Goal: Task Accomplishment & Management: Use online tool/utility

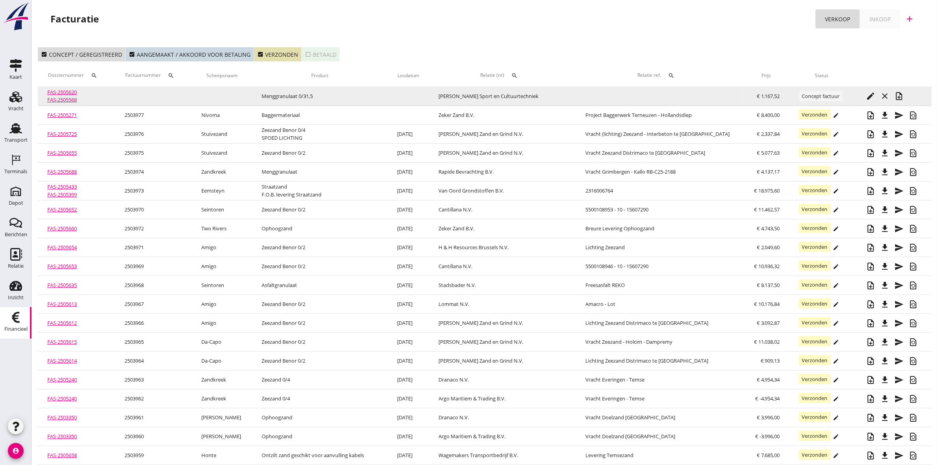
click at [58, 91] on link "FAS-2505620" at bounding box center [62, 92] width 30 height 7
click at [869, 97] on icon "edit" at bounding box center [870, 95] width 9 height 9
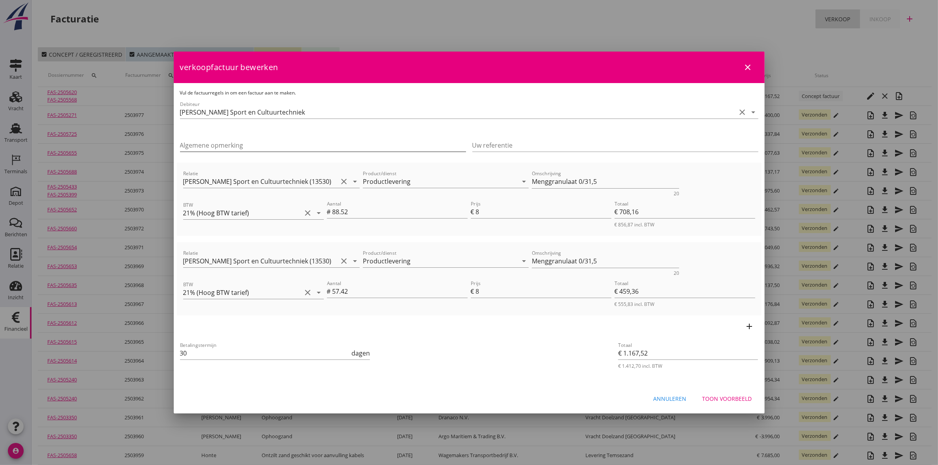
click at [231, 141] on input "Algemene opmerking" at bounding box center [323, 145] width 286 height 13
click at [564, 143] on input "Uw referentie" at bounding box center [615, 145] width 286 height 13
paste input "P118025390042"
type input "P118025390042"
click at [745, 63] on icon "close" at bounding box center [747, 67] width 9 height 9
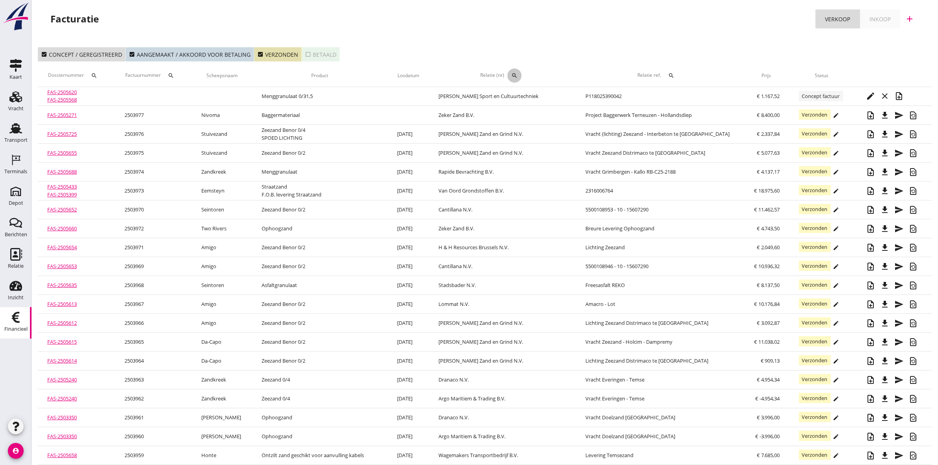
click at [518, 73] on icon "search" at bounding box center [514, 75] width 6 height 6
click at [544, 101] on input "text" at bounding box center [561, 98] width 82 height 13
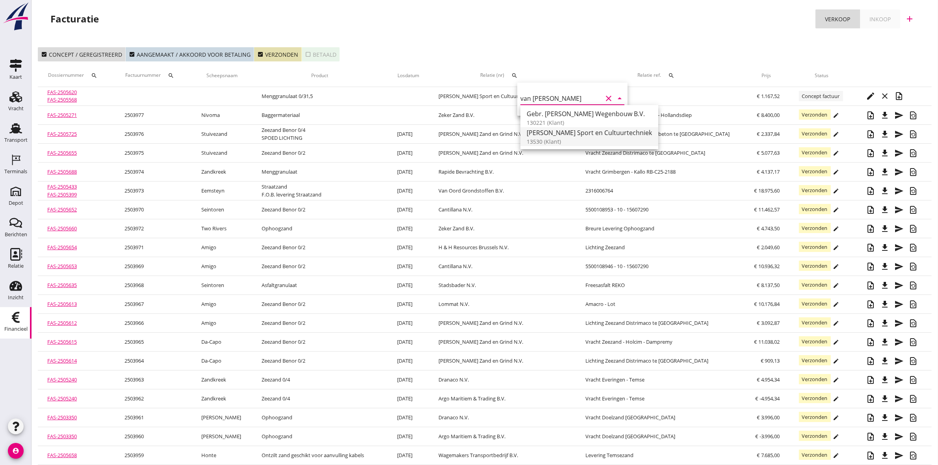
click at [567, 132] on div "Van Kessel Sport en Cultuurtechniek" at bounding box center [589, 132] width 125 height 9
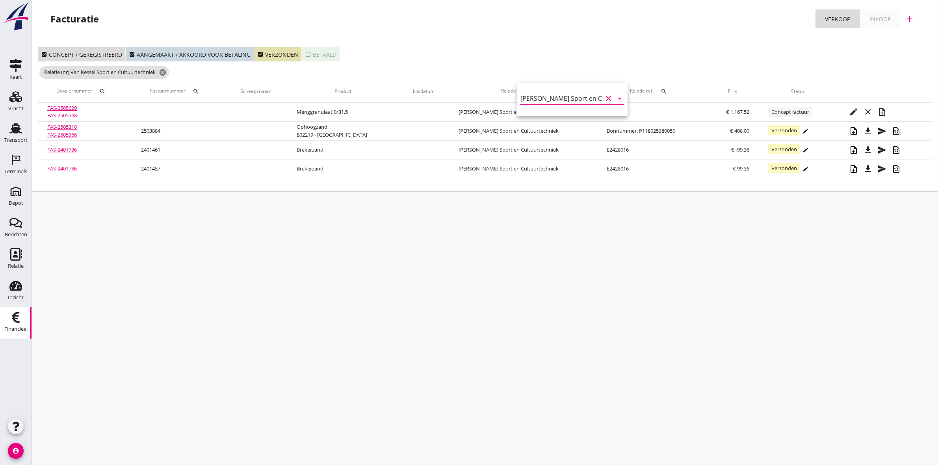
type input "Van Kessel Sport en Cultuurtechniek (13530)"
click at [305, 52] on icon "check_box_outline_blank" at bounding box center [308, 54] width 6 height 6
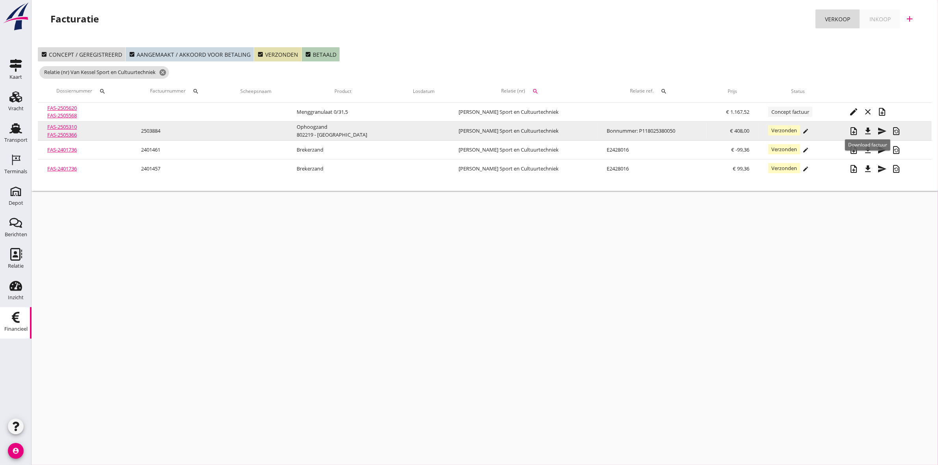
click at [865, 131] on icon "file_download" at bounding box center [867, 130] width 9 height 9
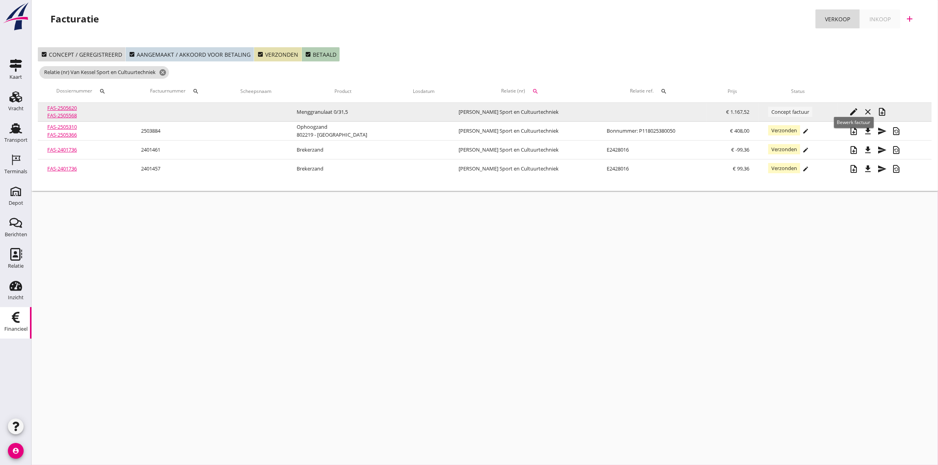
click at [852, 109] on icon "edit" at bounding box center [853, 111] width 9 height 9
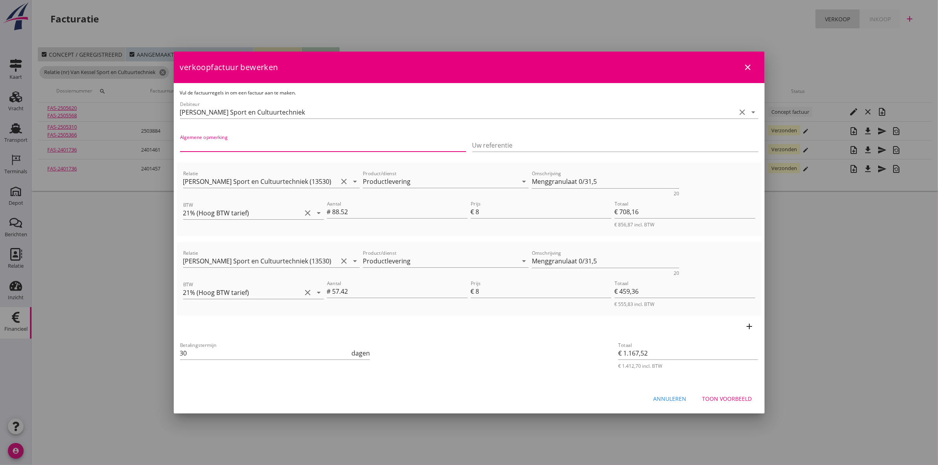
click at [215, 144] on input "Algemene opmerking" at bounding box center [323, 145] width 286 height 13
type input "802219 | Hansweert Parkzone"
drag, startPoint x: 532, startPoint y: 143, endPoint x: 529, endPoint y: 147, distance: 5.0
click at [532, 143] on input "Uw referentie" at bounding box center [615, 145] width 286 height 13
type input "o"
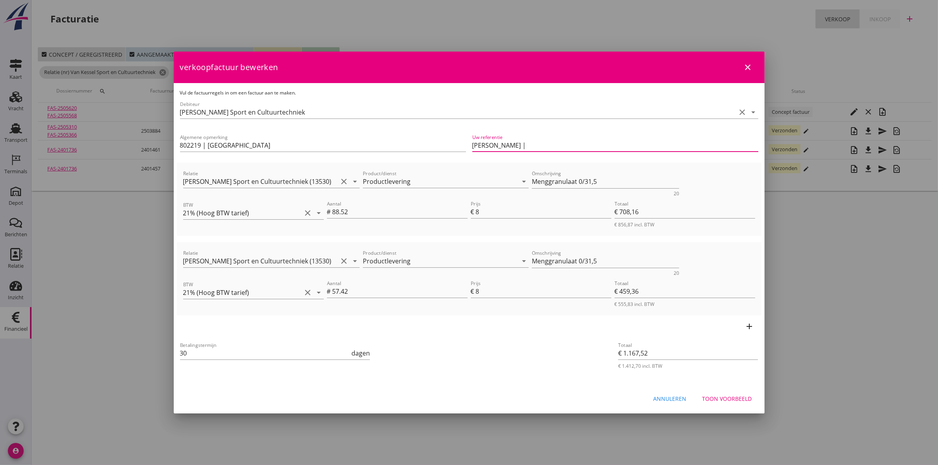
paste input "P118025390042"
type input "Bonnummer | P118025390042"
click at [746, 399] on div "Toon voorbeeld" at bounding box center [727, 399] width 50 height 8
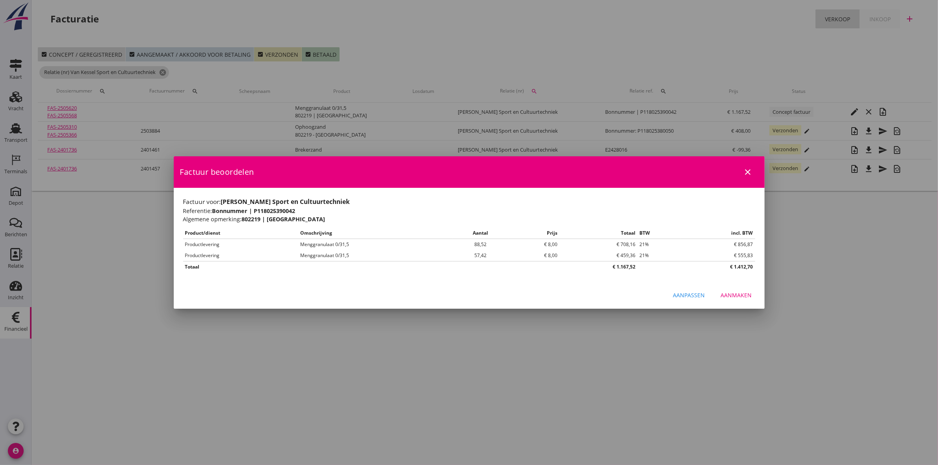
click at [730, 300] on button "Aanmaken" at bounding box center [737, 295] width 44 height 14
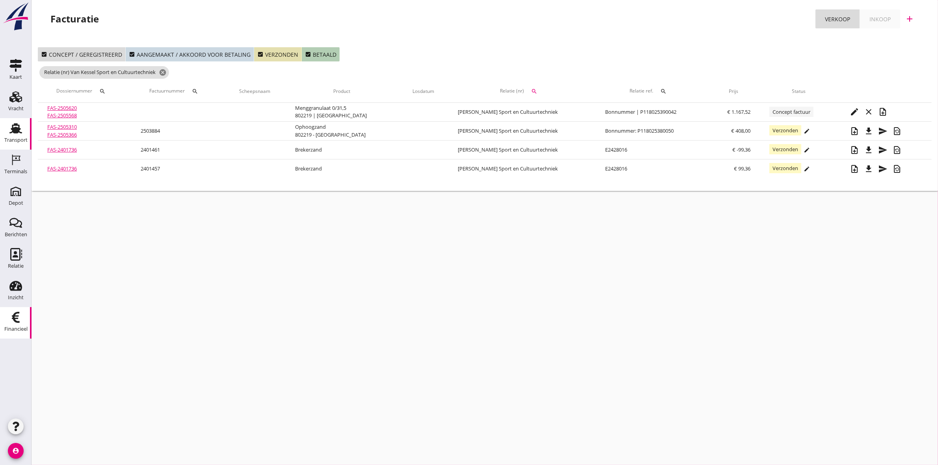
drag, startPoint x: 11, startPoint y: 139, endPoint x: 4, endPoint y: 136, distance: 7.6
click at [11, 139] on div "Transport" at bounding box center [15, 139] width 23 height 5
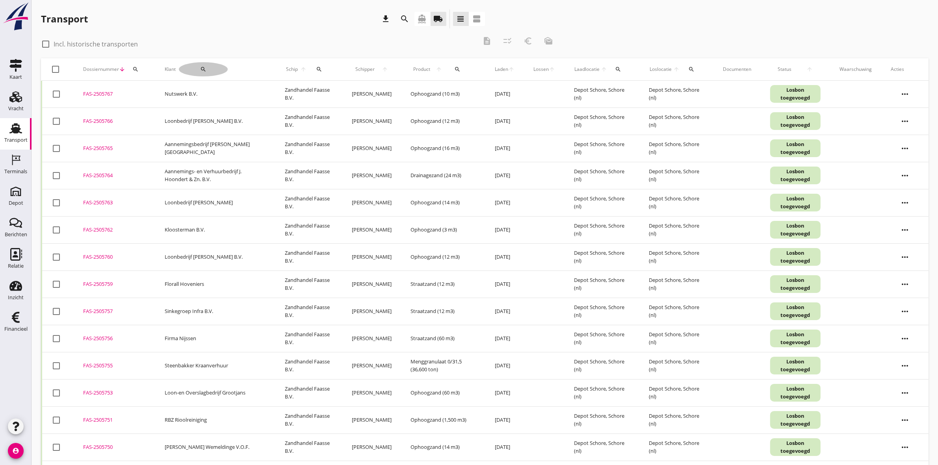
click at [204, 65] on button "search" at bounding box center [203, 69] width 49 height 14
click at [230, 92] on input "Zoeken op opdrachtgever..." at bounding box center [223, 92] width 82 height 13
click at [258, 109] on div "Van der Straaten B.V." at bounding box center [231, 111] width 86 height 9
type input "Van der Straaten B.V."
click at [294, 91] on icon "check" at bounding box center [297, 91] width 9 height 9
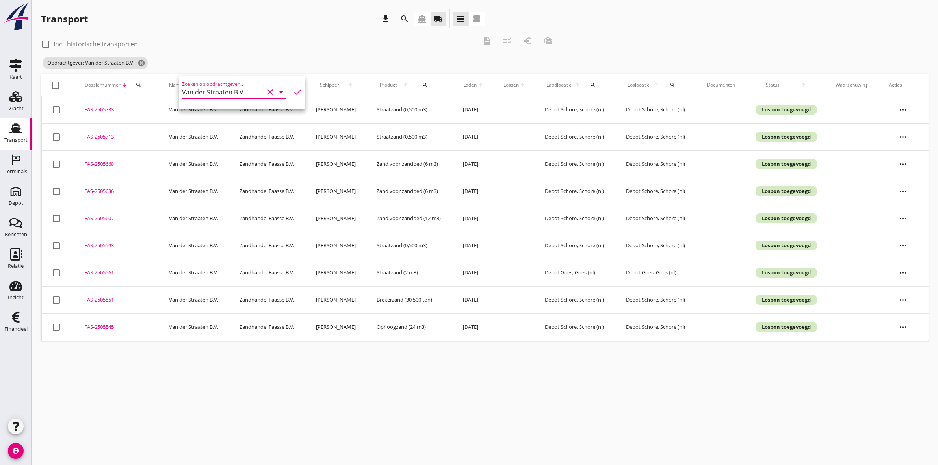
click at [293, 87] on icon "check" at bounding box center [297, 91] width 9 height 9
click at [290, 46] on div "check_box_outline_blank Incl. historische transporten" at bounding box center [259, 43] width 436 height 11
click at [52, 329] on div at bounding box center [56, 327] width 13 height 13
checkbox input "true"
click at [55, 303] on div at bounding box center [56, 299] width 13 height 13
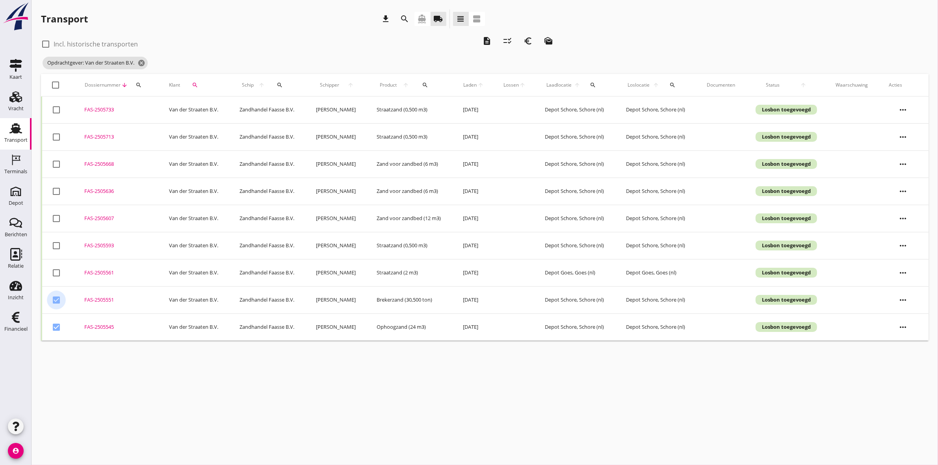
click at [55, 302] on div at bounding box center [56, 299] width 13 height 13
click at [56, 302] on div at bounding box center [56, 299] width 13 height 13
checkbox input "true"
drag, startPoint x: 55, startPoint y: 274, endPoint x: 51, endPoint y: 253, distance: 21.6
click at [54, 274] on div at bounding box center [56, 272] width 13 height 13
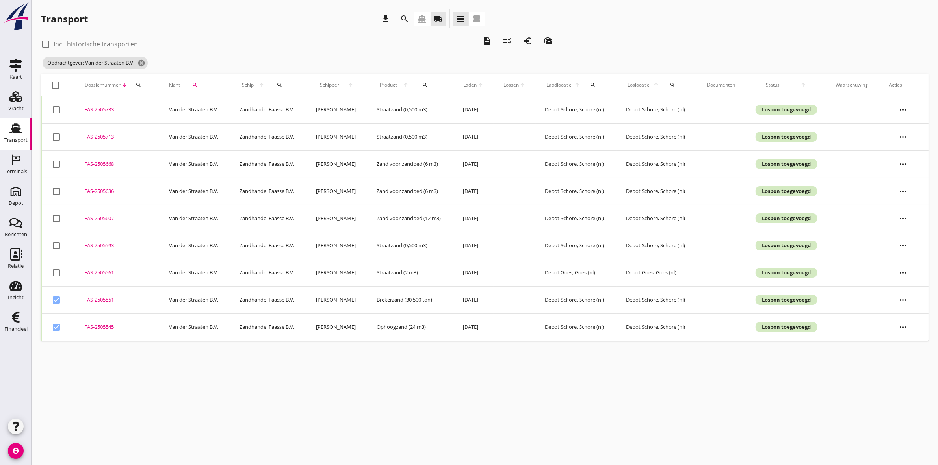
checkbox input "true"
click at [53, 243] on div at bounding box center [56, 245] width 13 height 13
checkbox input "true"
click at [56, 216] on div at bounding box center [56, 218] width 13 height 13
checkbox input "true"
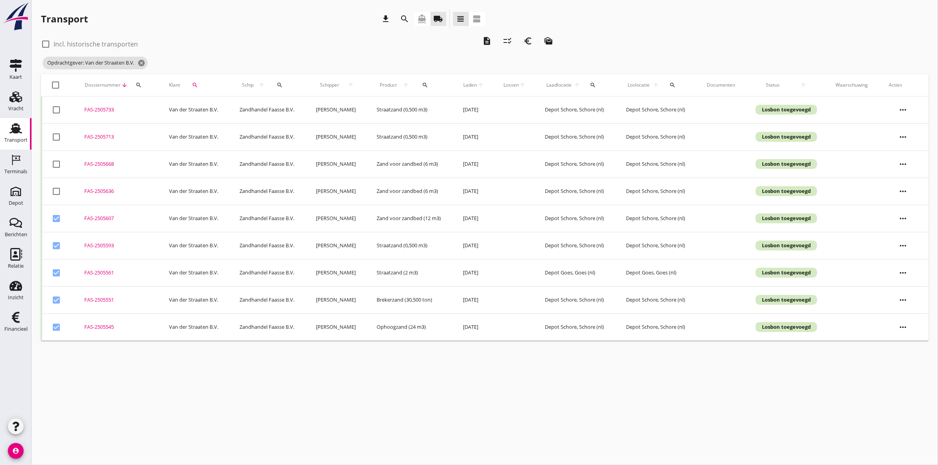
click at [61, 190] on div at bounding box center [56, 191] width 13 height 13
checkbox input "true"
click at [60, 165] on div at bounding box center [56, 164] width 13 height 13
click at [502, 41] on div "checklist_rtl" at bounding box center [507, 40] width 14 height 9
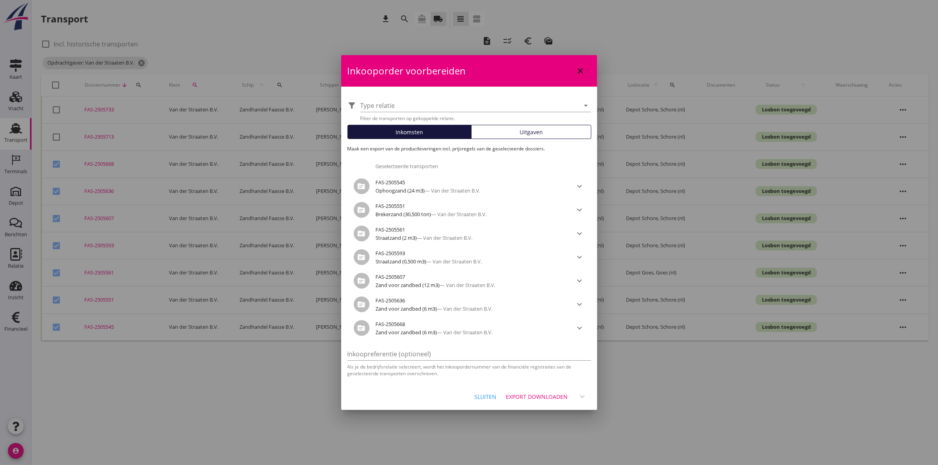
click at [550, 395] on div "Export downloaden" at bounding box center [537, 397] width 62 height 8
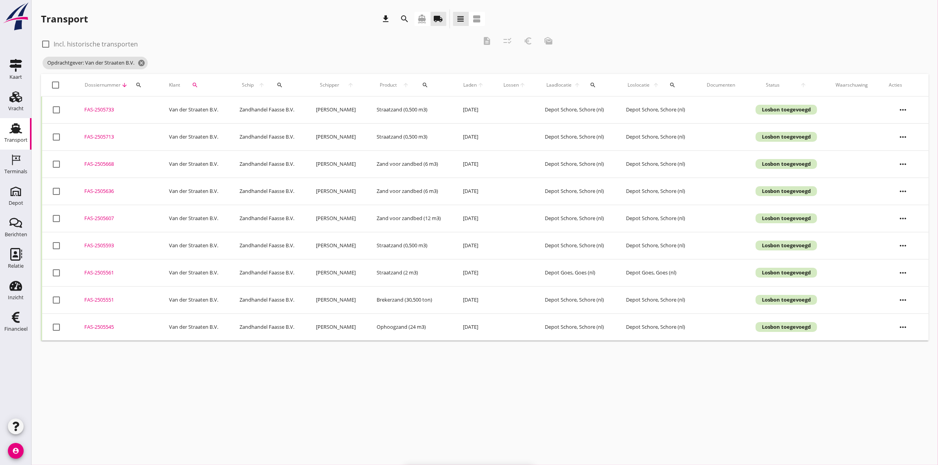
checkbox input "false"
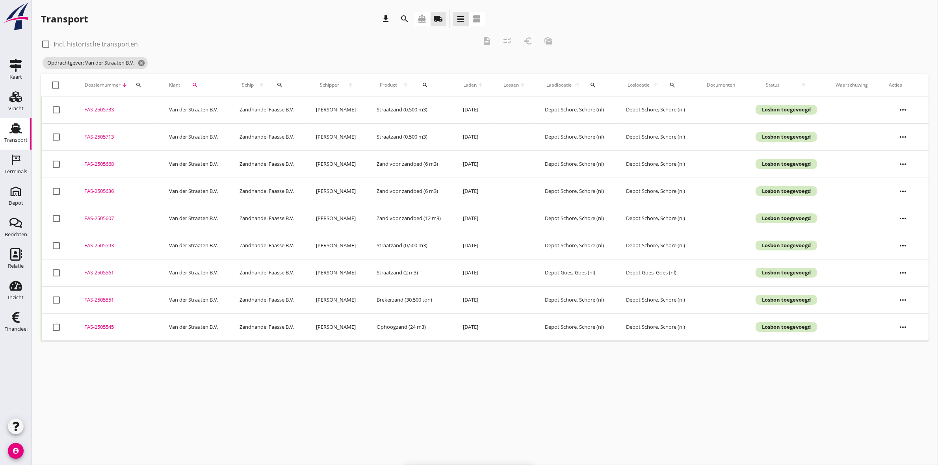
checkbox input "false"
click at [56, 329] on div at bounding box center [56, 327] width 13 height 13
checkbox input "true"
click at [56, 303] on div at bounding box center [56, 299] width 13 height 13
checkbox input "true"
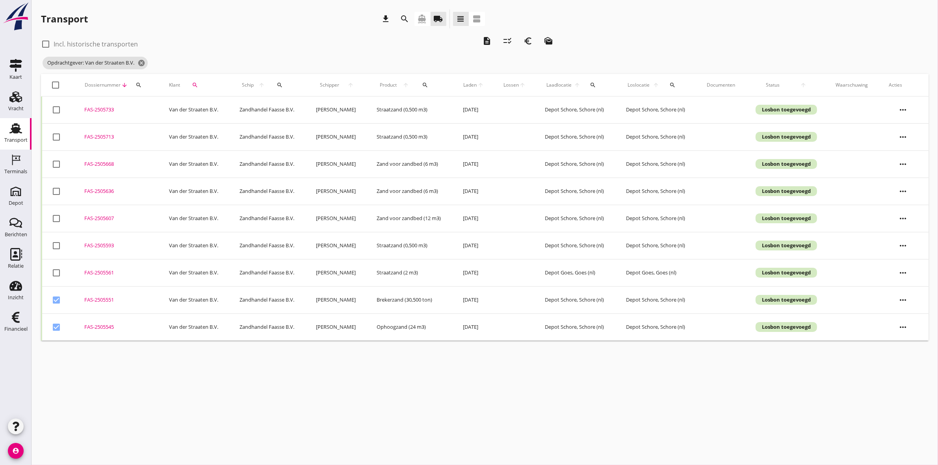
click at [54, 272] on div at bounding box center [56, 272] width 13 height 13
checkbox input "true"
click at [58, 244] on div at bounding box center [56, 245] width 13 height 13
checkbox input "true"
click at [52, 220] on div at bounding box center [56, 218] width 13 height 13
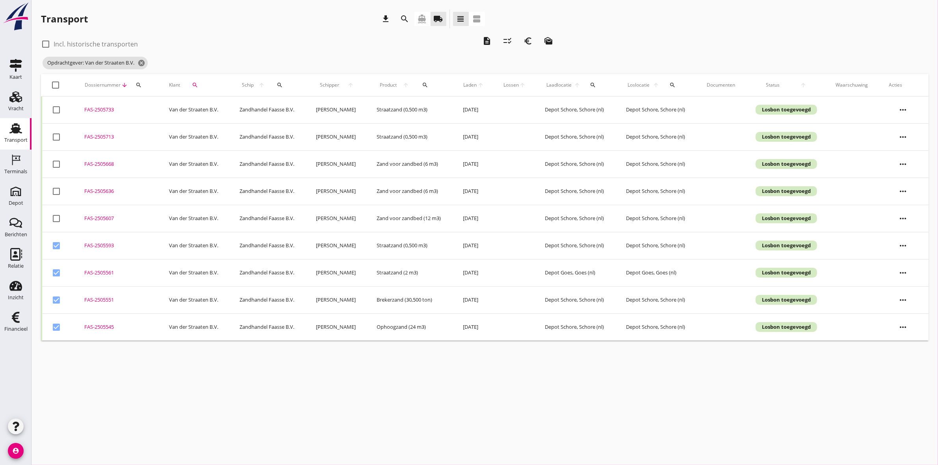
checkbox input "true"
click at [56, 187] on div at bounding box center [56, 191] width 13 height 13
checkbox input "true"
click at [56, 163] on div at bounding box center [56, 164] width 13 height 13
checkbox input "true"
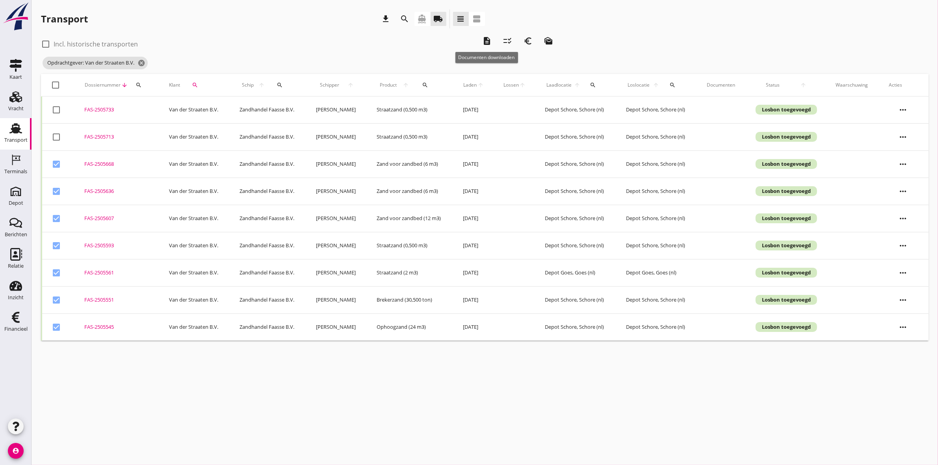
click at [489, 36] on icon "description" at bounding box center [486, 40] width 9 height 9
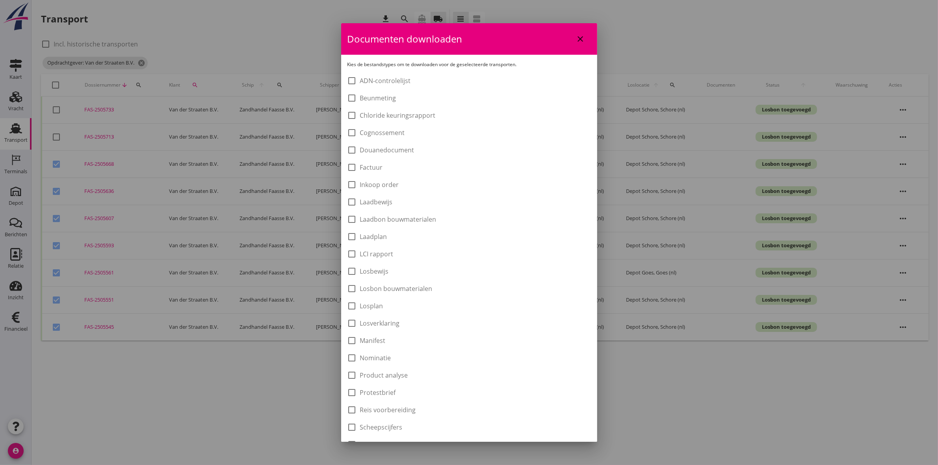
click at [430, 216] on label "Laadbon bouwmaterialen" at bounding box center [398, 219] width 76 height 8
checkbox input "true"
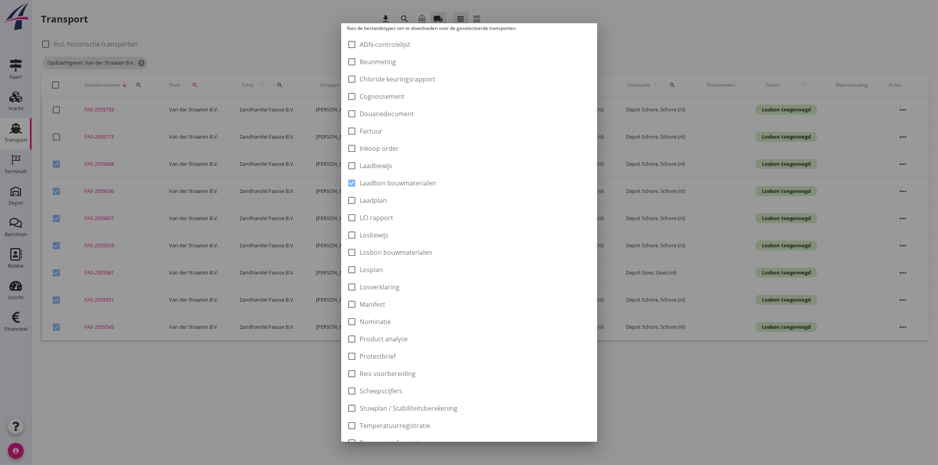
scroll to position [126, 0]
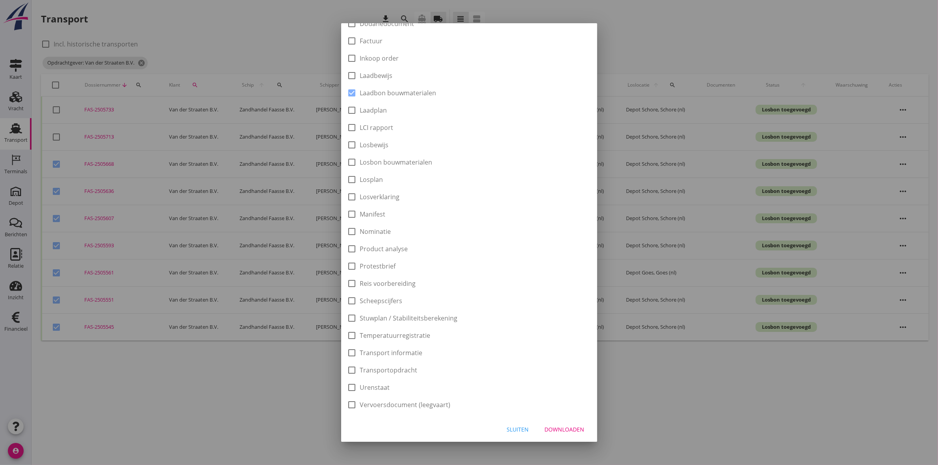
click at [568, 430] on div "Downloaden" at bounding box center [565, 429] width 40 height 8
checkbox input "false"
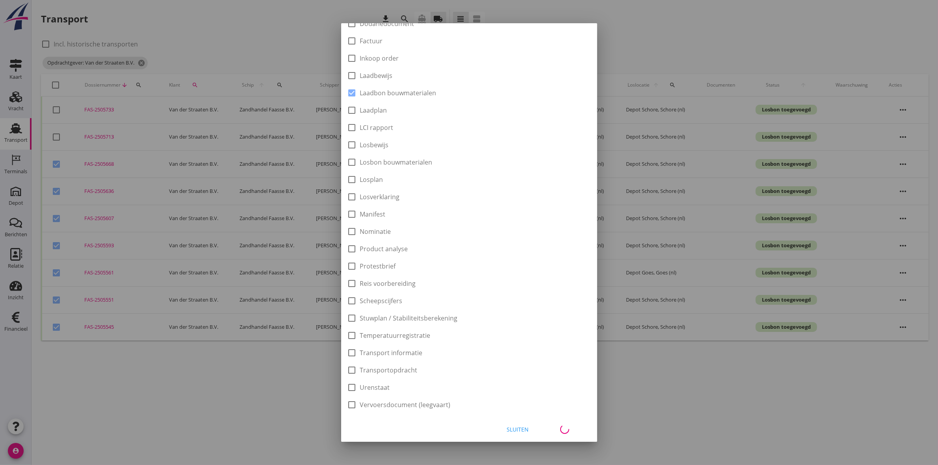
checkbox input "false"
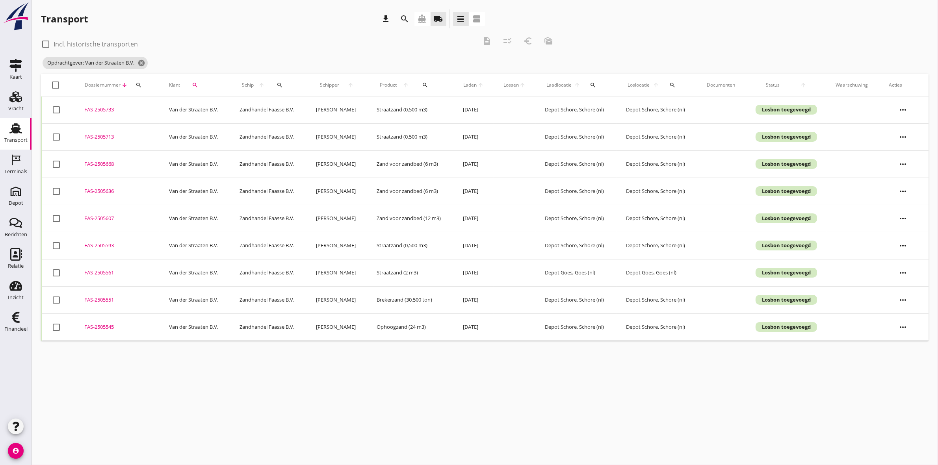
click at [54, 162] on div at bounding box center [56, 164] width 13 height 13
checkbox input "true"
click at [58, 188] on div at bounding box center [56, 191] width 13 height 13
checkbox input "true"
click at [54, 221] on div at bounding box center [56, 218] width 13 height 13
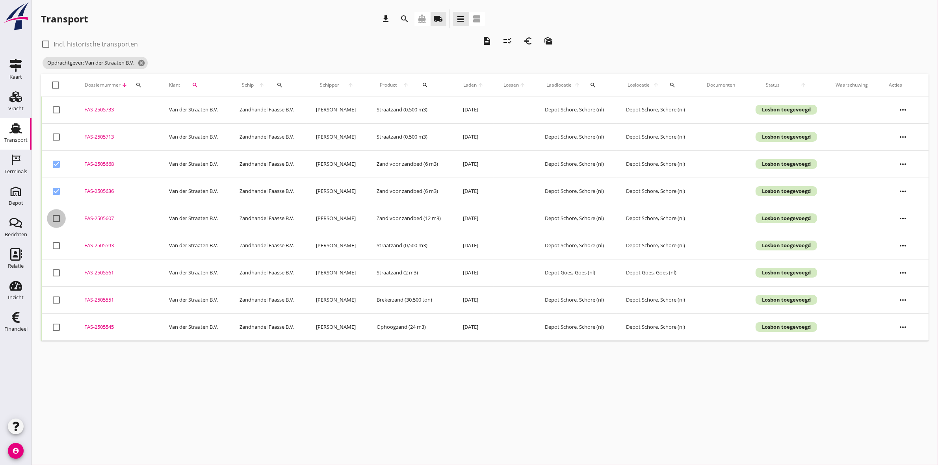
checkbox input "true"
click at [56, 246] on div at bounding box center [56, 245] width 13 height 13
checkbox input "true"
click at [58, 274] on div at bounding box center [56, 272] width 13 height 13
checkbox input "true"
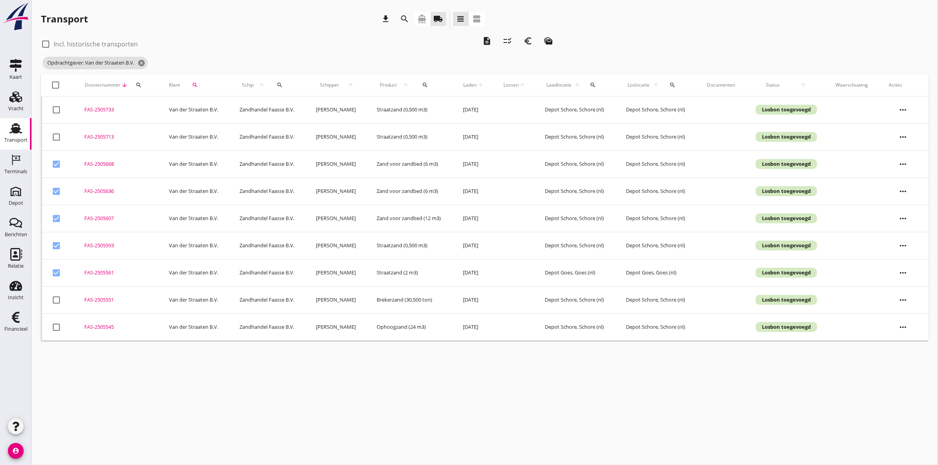
click at [58, 301] on div at bounding box center [56, 299] width 13 height 13
checkbox input "true"
click at [55, 328] on div at bounding box center [56, 327] width 13 height 13
checkbox input "true"
click at [503, 41] on icon "checklist_rtl" at bounding box center [507, 40] width 9 height 9
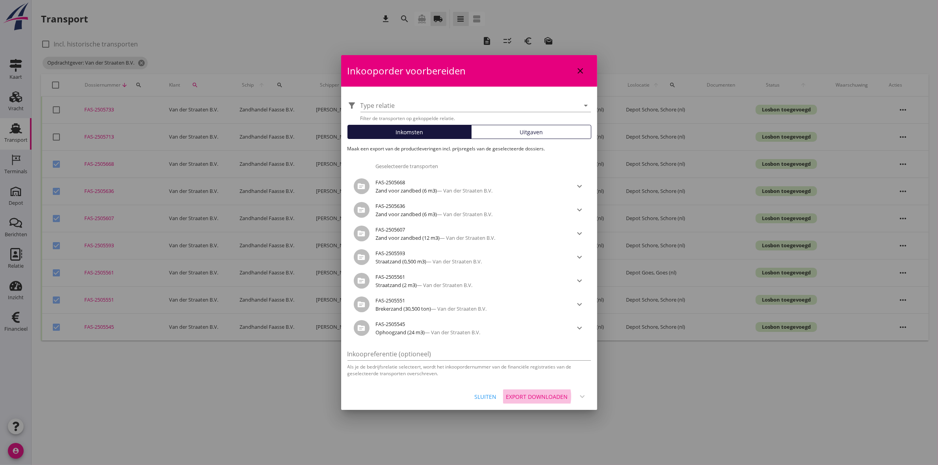
click at [556, 394] on div "Export downloaden" at bounding box center [537, 397] width 62 height 8
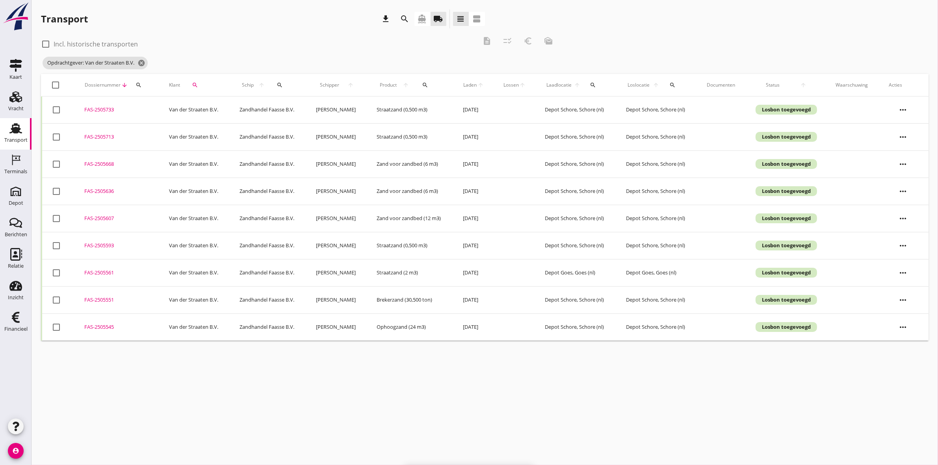
checkbox input "false"
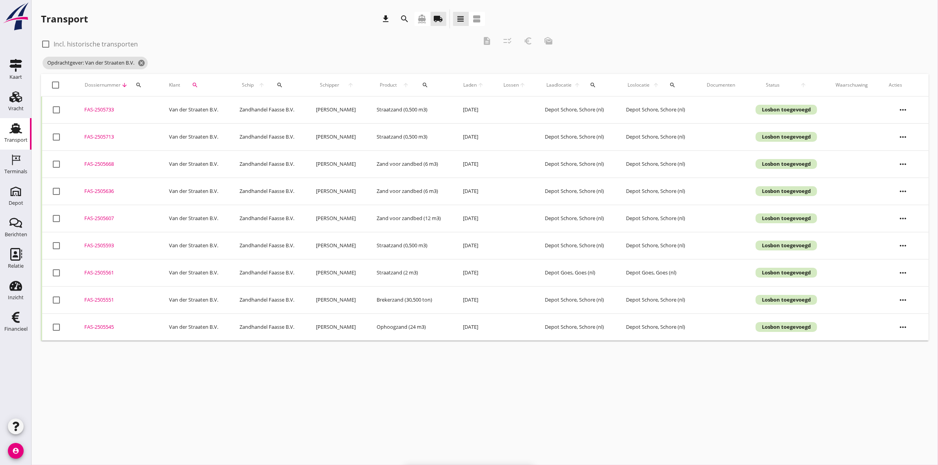
checkbox input "false"
click at [54, 219] on div at bounding box center [56, 218] width 13 height 13
checkbox input "true"
click at [533, 38] on div "euro_symbol" at bounding box center [528, 40] width 14 height 9
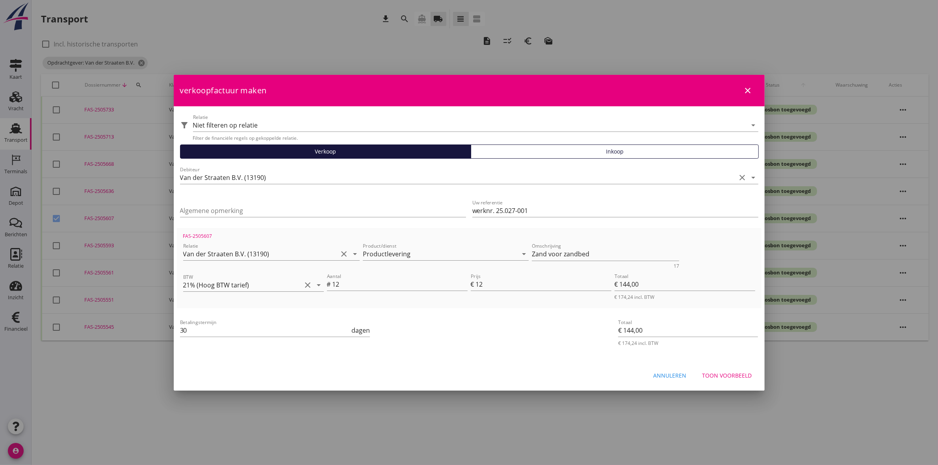
click at [739, 369] on button "Toon voorbeeld" at bounding box center [727, 376] width 62 height 14
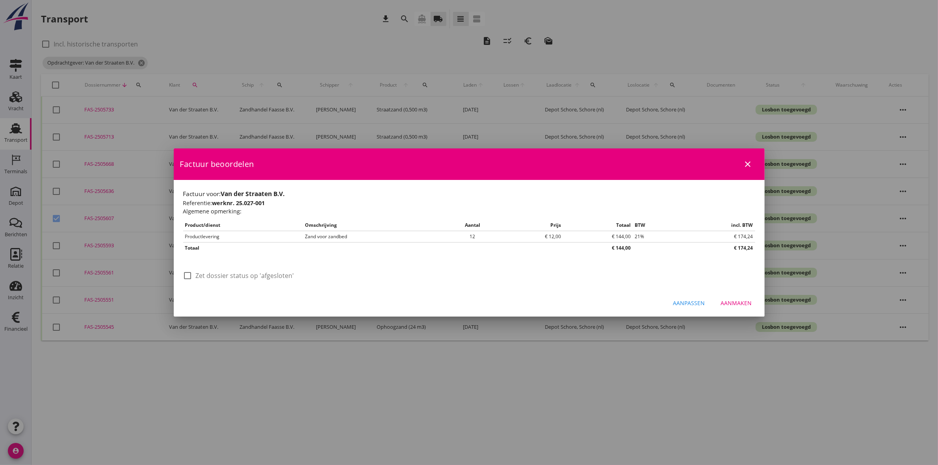
click at [207, 277] on label "Zet dossier status op 'afgesloten'" at bounding box center [245, 276] width 98 height 8
checkbox input "true"
click at [739, 304] on div "Aanmaken" at bounding box center [736, 303] width 31 height 8
checkbox input "false"
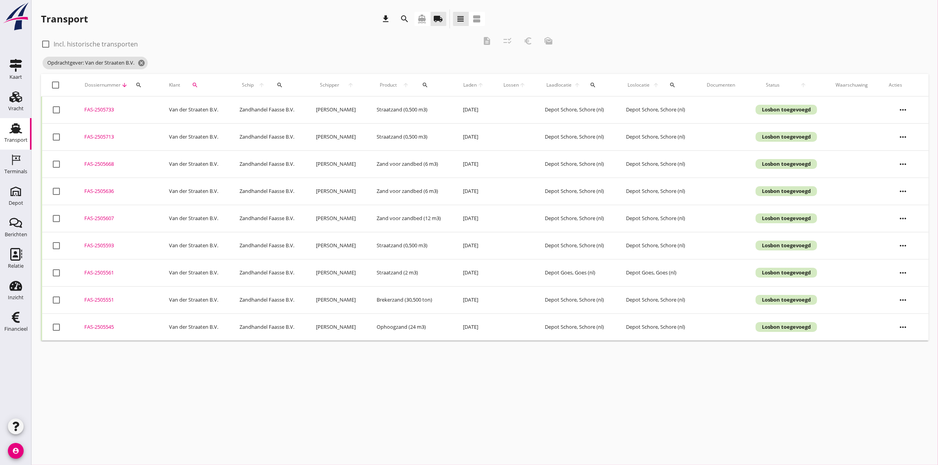
click at [55, 191] on div at bounding box center [56, 191] width 13 height 13
click at [528, 39] on icon "euro_symbol" at bounding box center [527, 40] width 9 height 9
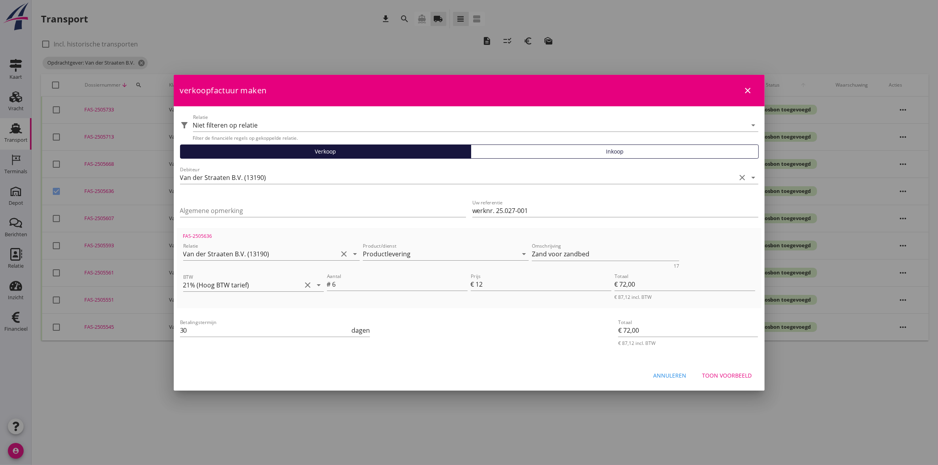
click at [664, 369] on button "Annuleren" at bounding box center [670, 376] width 46 height 14
checkbox input "false"
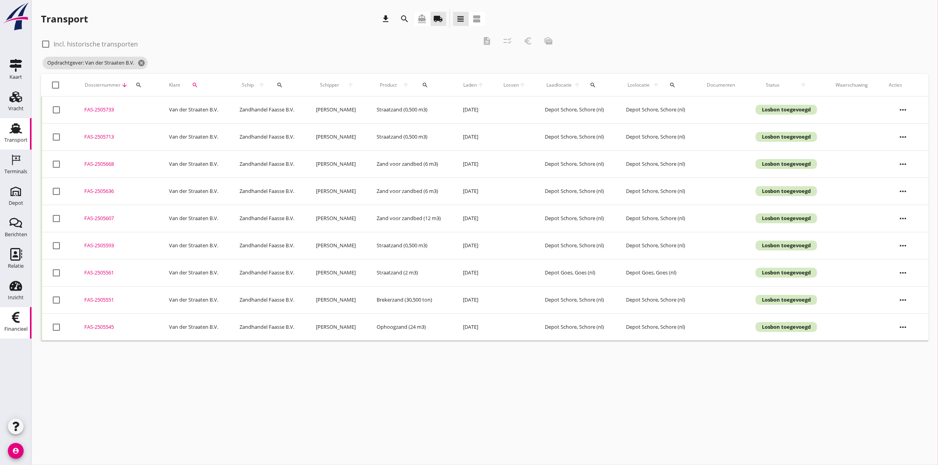
click at [19, 323] on icon "Financieel" at bounding box center [15, 317] width 13 height 13
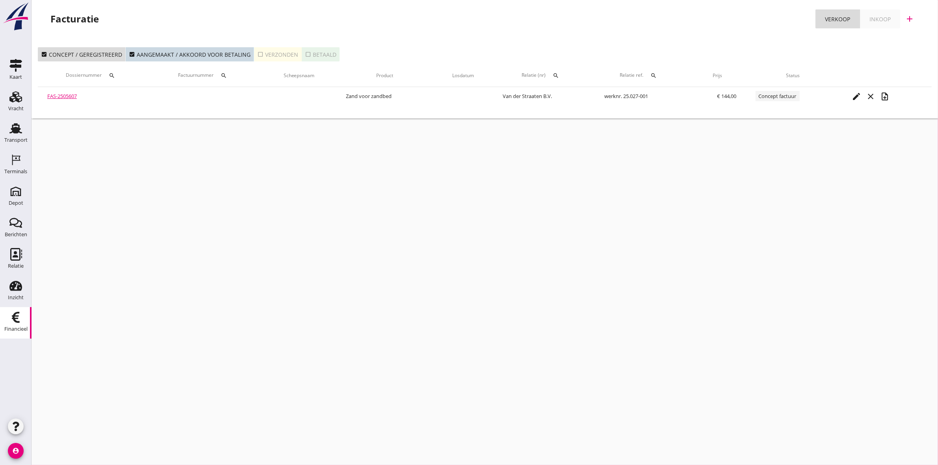
click at [269, 56] on div "check_box_outline_blank Verzonden" at bounding box center [277, 54] width 41 height 8
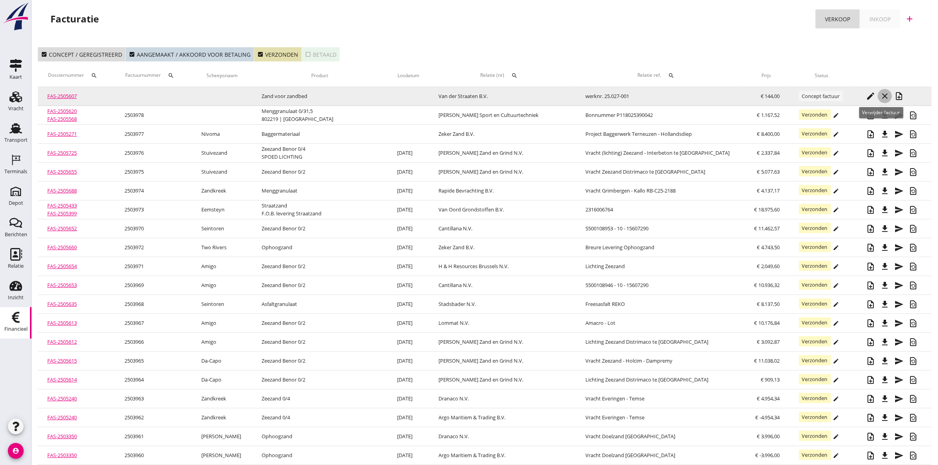
click at [880, 95] on icon "close" at bounding box center [884, 95] width 9 height 9
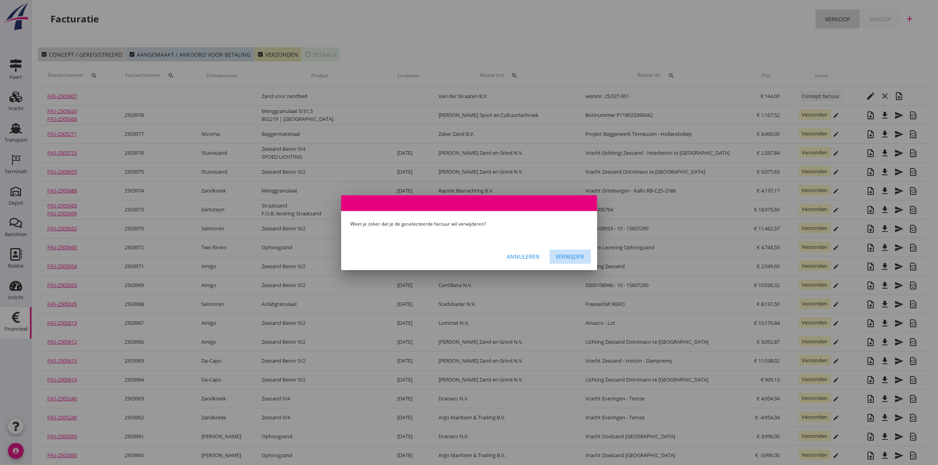
click at [577, 256] on div "Verwijder" at bounding box center [570, 257] width 29 height 8
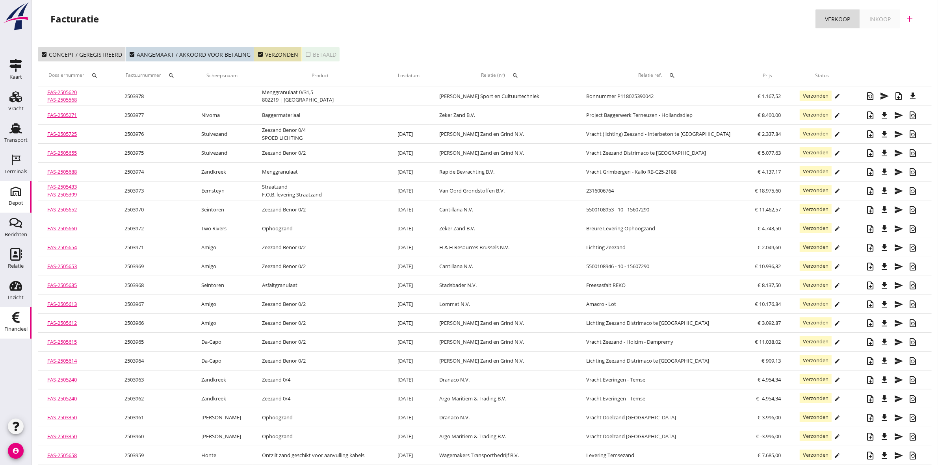
click at [20, 191] on icon "Depot" at bounding box center [15, 191] width 13 height 13
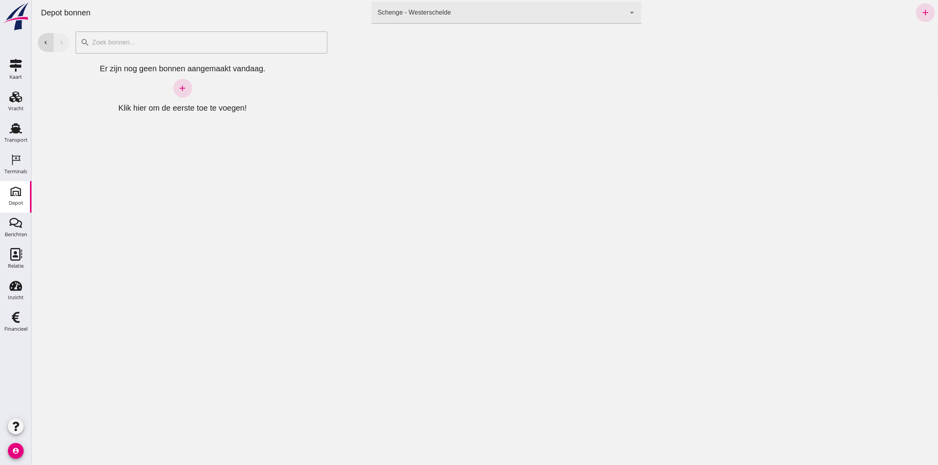
click at [544, 12] on div "Schenge - Westerschelde 9c876888-926f-4f5f-969d-c779b766b815" at bounding box center [498, 13] width 254 height 22
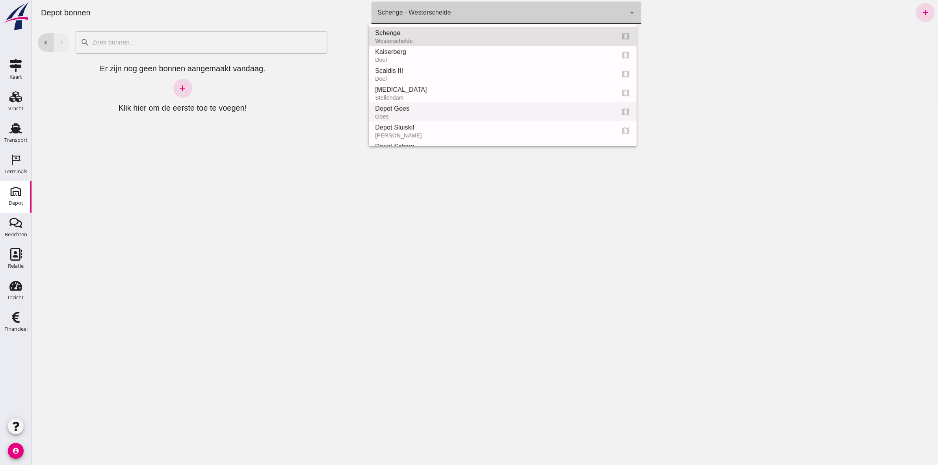
scroll to position [49, 0]
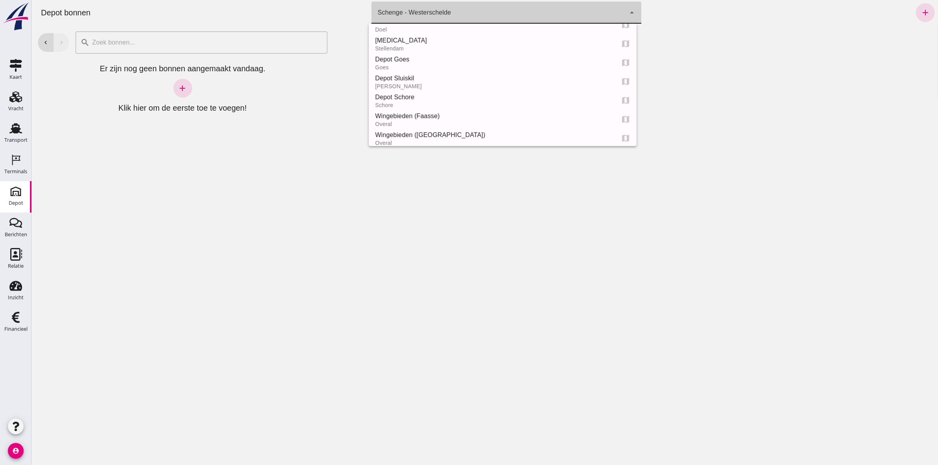
click at [520, 91] on div "Depot Schore Schore map" at bounding box center [502, 100] width 268 height 19
type input "da4e762a-ddf1-4556-b2ca-bcf6277de398"
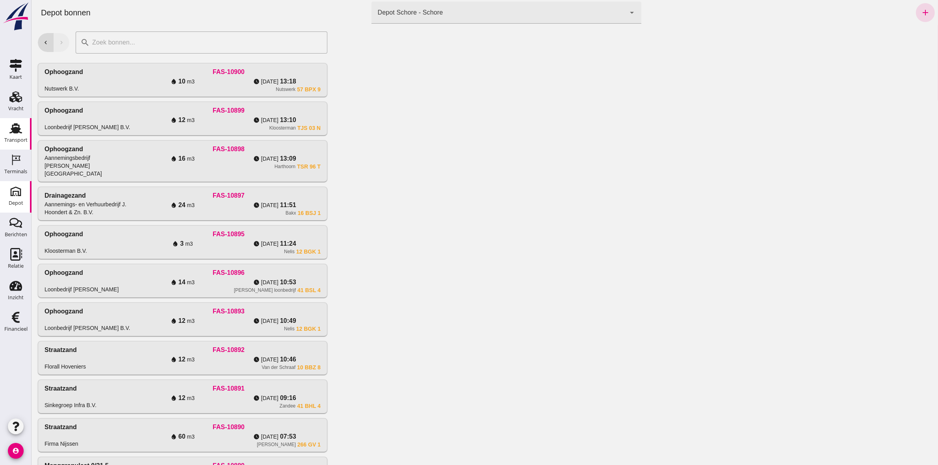
click at [4, 122] on link "Transport Transport" at bounding box center [16, 134] width 32 height 32
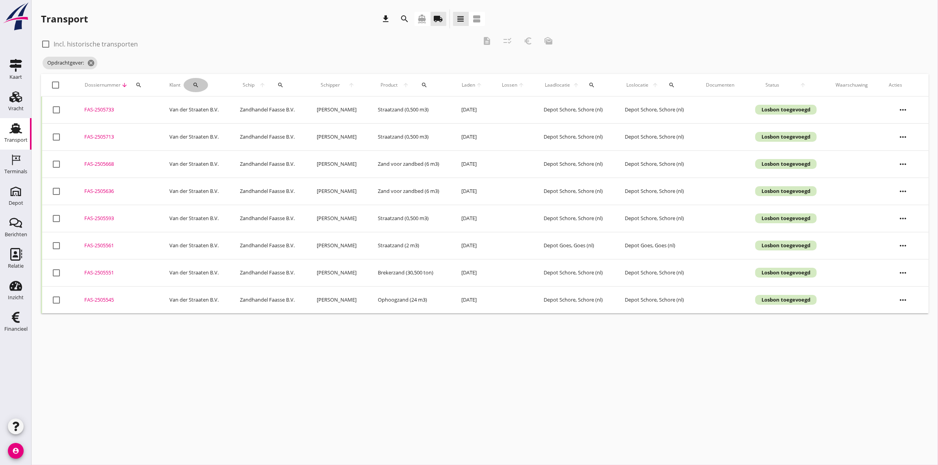
click at [193, 84] on icon "search" at bounding box center [196, 85] width 6 height 6
click at [207, 103] on input "Zoeken op opdrachtgever..." at bounding box center [223, 108] width 82 height 13
type input "samantha"
click at [294, 105] on icon "check" at bounding box center [297, 107] width 9 height 9
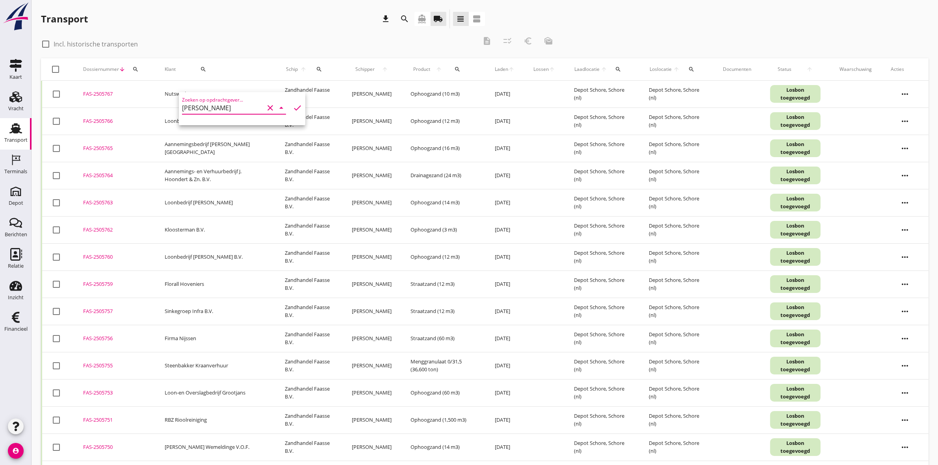
click at [265, 107] on icon "clear" at bounding box center [269, 107] width 9 height 9
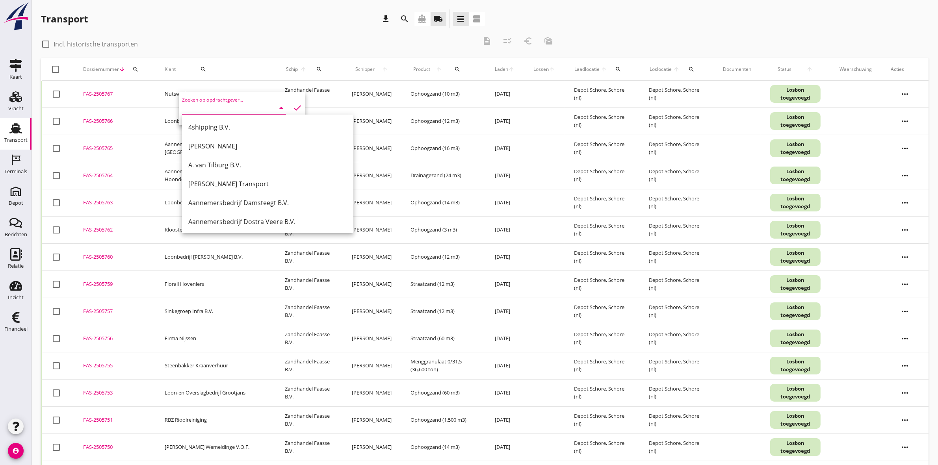
click at [190, 21] on div "Transport download search directions_boat local_shipping view_headline view_age…" at bounding box center [263, 18] width 444 height 19
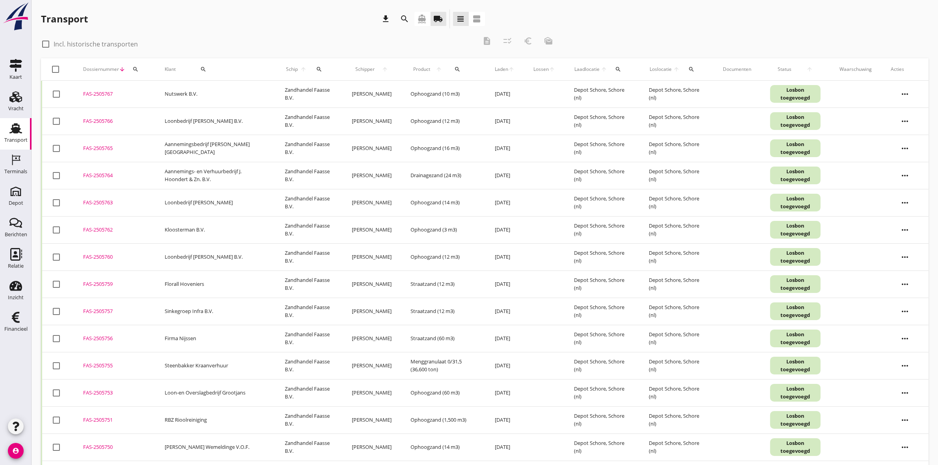
click at [200, 69] on icon "search" at bounding box center [203, 69] width 6 height 6
click at [225, 86] on input "Zoeken op opdrachtgever..." at bounding box center [223, 92] width 82 height 13
click at [190, 112] on div "Van der Straaten B.V." at bounding box center [231, 111] width 86 height 9
type input "Van der Straaten B.V."
click at [293, 91] on icon "check" at bounding box center [297, 91] width 9 height 9
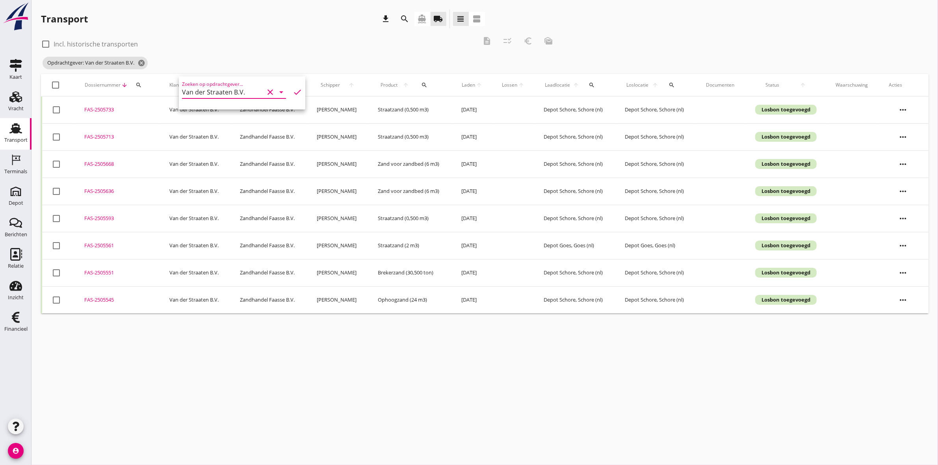
click at [294, 91] on icon "check" at bounding box center [297, 91] width 9 height 9
click at [293, 89] on icon "check" at bounding box center [297, 91] width 9 height 9
click at [294, 89] on icon "check" at bounding box center [297, 91] width 9 height 9
click at [278, 29] on div "Transport download search directions_boat local_shipping view_headline view_age…" at bounding box center [263, 20] width 444 height 22
click at [53, 275] on div at bounding box center [56, 272] width 13 height 13
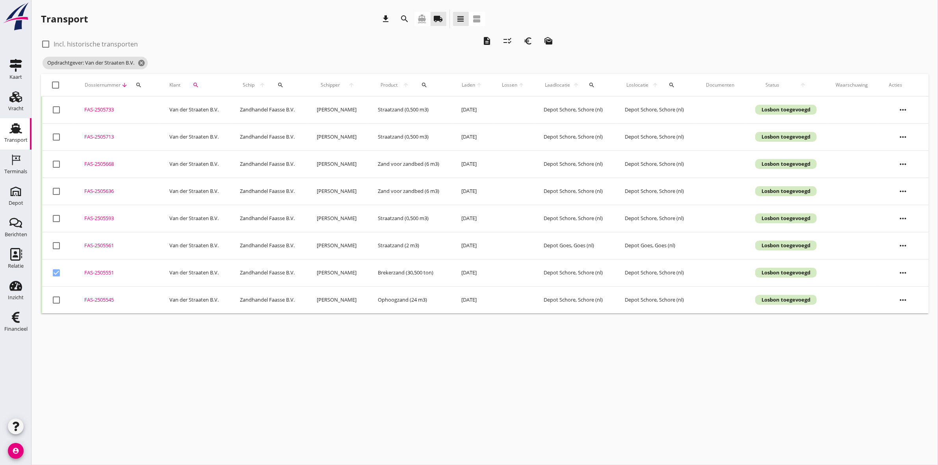
click at [59, 274] on div at bounding box center [56, 272] width 13 height 13
checkbox input "false"
click at [677, 54] on div "check_box_outline_blank Incl. historische transporten description checklist_rtl…" at bounding box center [484, 53] width 887 height 43
click at [46, 45] on div at bounding box center [45, 43] width 13 height 13
checkbox input "true"
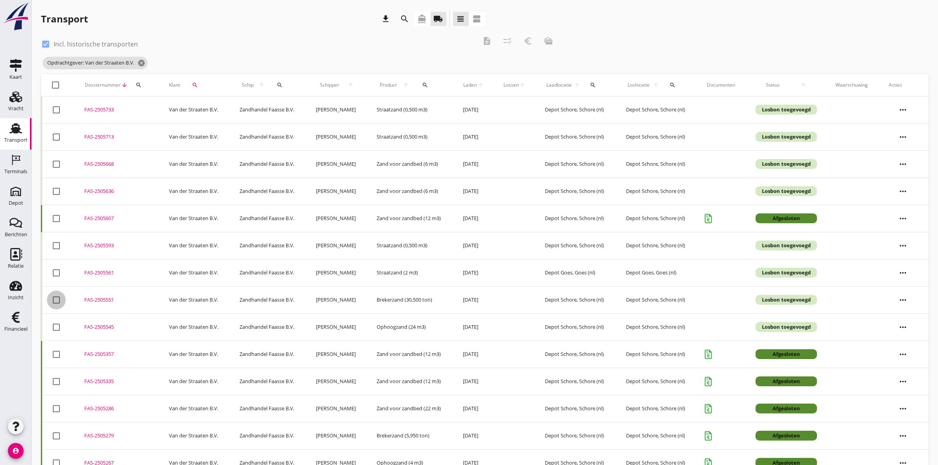
click at [58, 299] on div at bounding box center [56, 299] width 13 height 13
checkbox input "true"
click at [53, 219] on div at bounding box center [56, 218] width 13 height 13
click at [89, 217] on div "FAS-2505607" at bounding box center [117, 219] width 66 height 8
click at [505, 35] on button "checklist_rtl" at bounding box center [507, 41] width 14 height 14
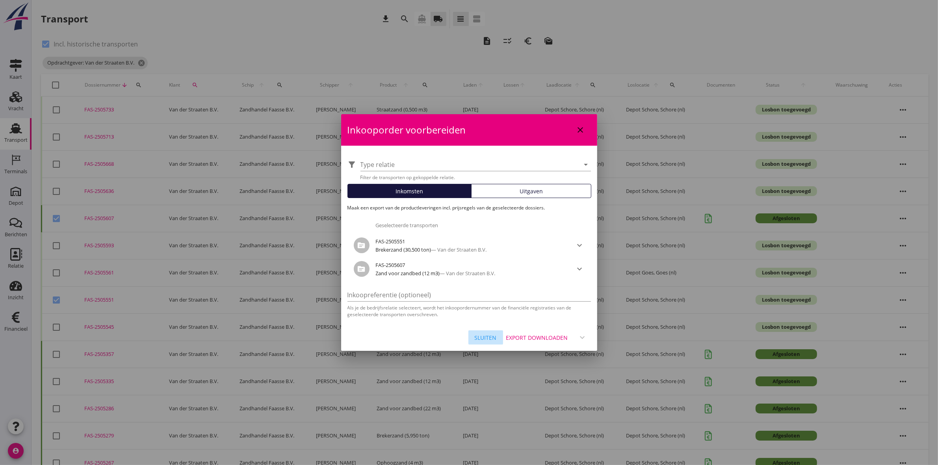
click at [488, 335] on div "Sluiten" at bounding box center [486, 338] width 22 height 8
checkbox input "false"
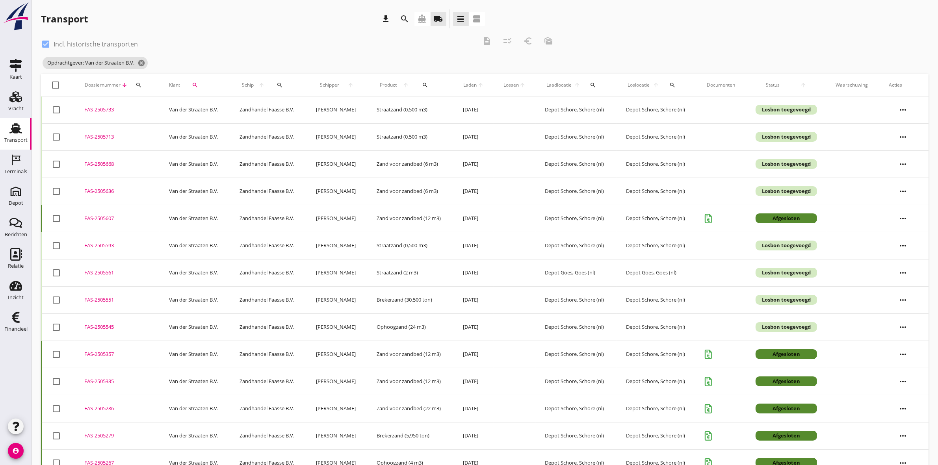
click at [485, 44] on div "check_box Incl. historische transporten description checklist_rtl euro_symbol m…" at bounding box center [300, 44] width 518 height 24
click at [487, 40] on div "check_box Incl. historische transporten description checklist_rtl euro_symbol m…" at bounding box center [300, 44] width 518 height 24
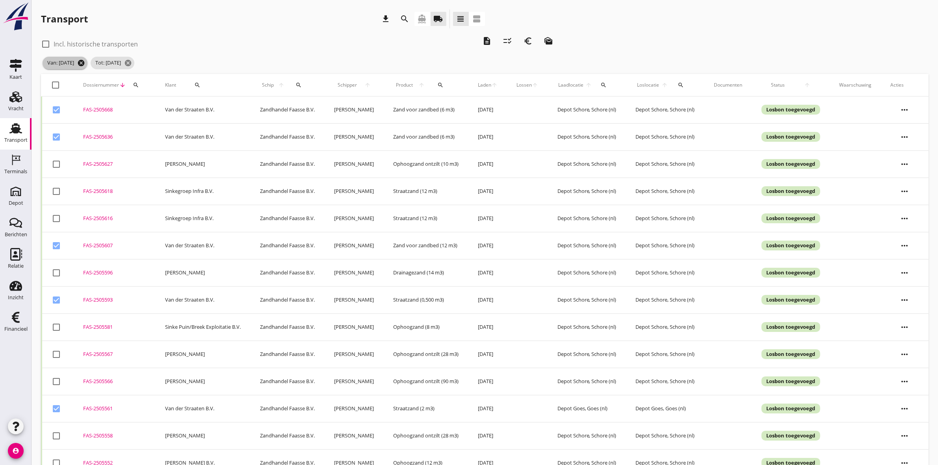
click at [85, 61] on icon "cancel" at bounding box center [81, 63] width 8 height 8
click at [84, 62] on icon "cancel" at bounding box center [80, 63] width 8 height 8
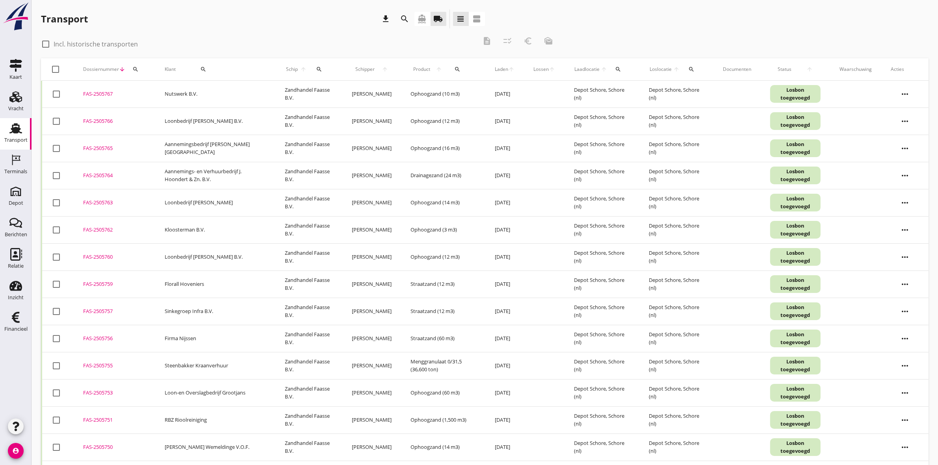
click at [206, 64] on button "search" at bounding box center [203, 69] width 49 height 14
click at [241, 90] on input "Zoeken op opdrachtgever..." at bounding box center [223, 92] width 82 height 13
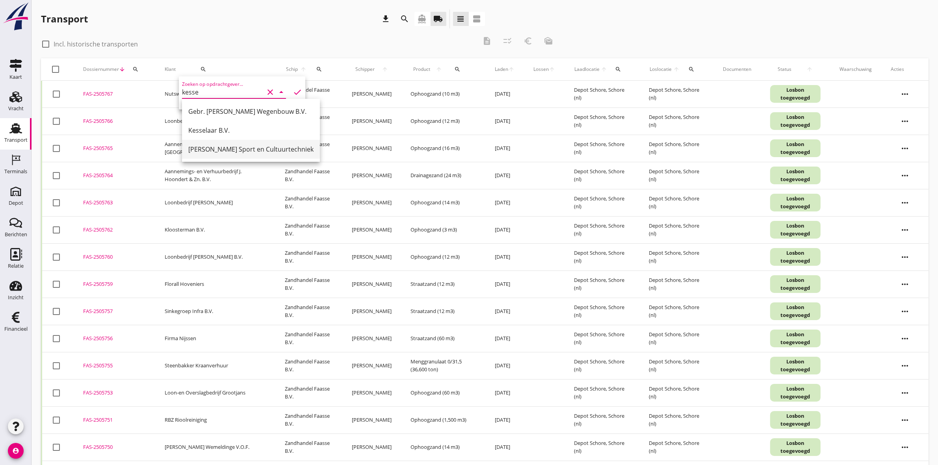
click at [254, 152] on div "[PERSON_NAME] Sport en Cultuurtechniek" at bounding box center [250, 149] width 125 height 9
type input "Van Kessel Sport en Cultuurtechniek"
click at [293, 92] on icon "check" at bounding box center [297, 91] width 9 height 9
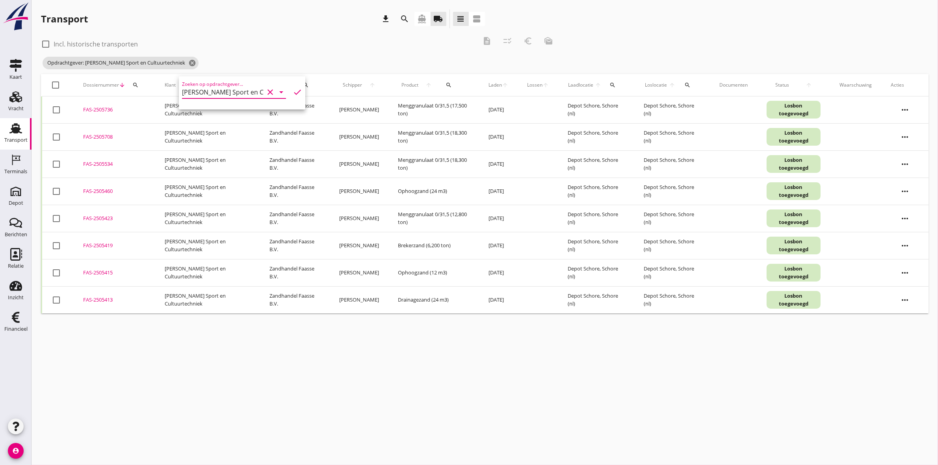
click at [48, 41] on div at bounding box center [45, 43] width 13 height 13
checkbox input "true"
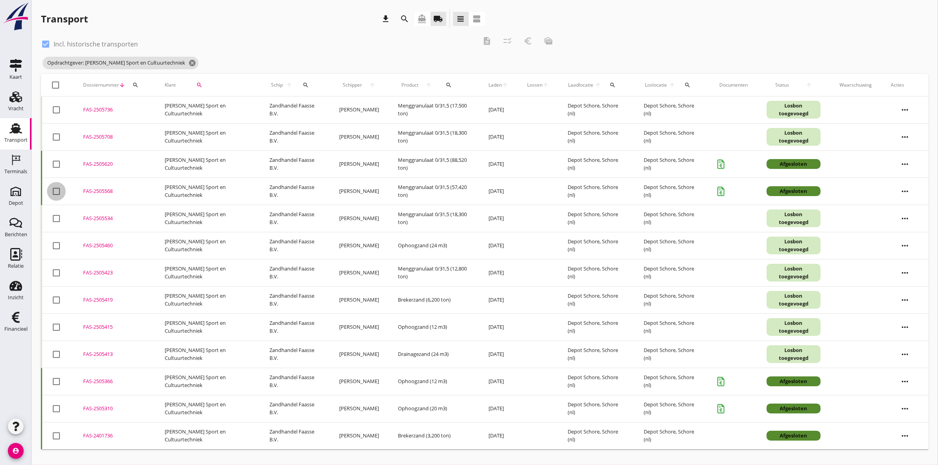
click at [52, 188] on div at bounding box center [56, 191] width 13 height 13
click at [54, 189] on div at bounding box center [56, 191] width 13 height 13
checkbox input "false"
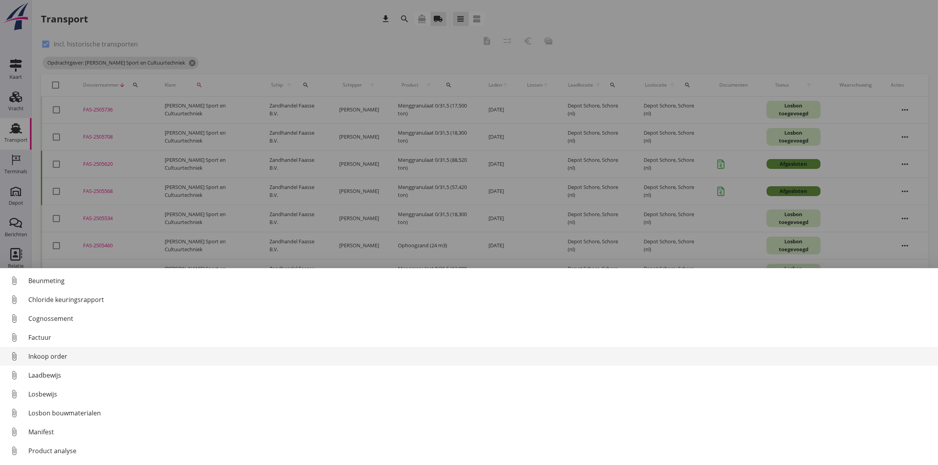
click at [83, 351] on link "attach_file Inkoop order" at bounding box center [469, 356] width 938 height 19
click at [102, 349] on link "attach_file Inkoop order" at bounding box center [469, 356] width 938 height 19
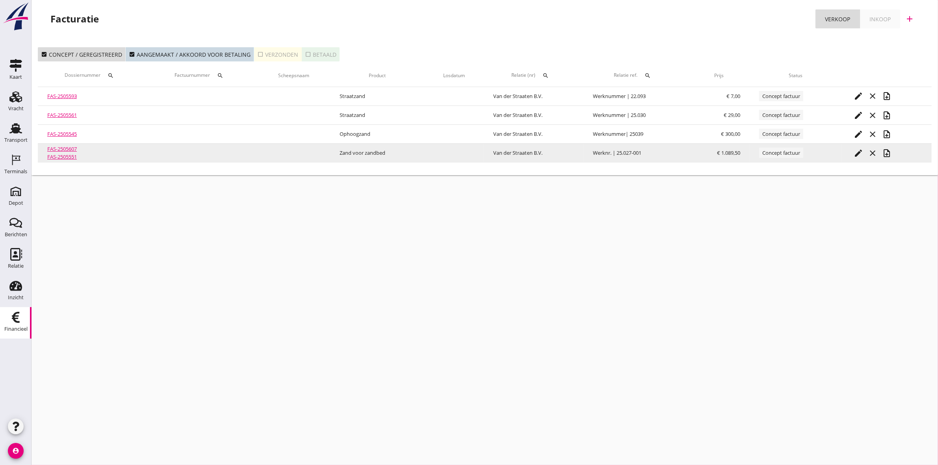
click at [70, 148] on link "FAS-2505607" at bounding box center [62, 148] width 30 height 7
click at [71, 156] on link "FAS-2505551" at bounding box center [62, 156] width 30 height 7
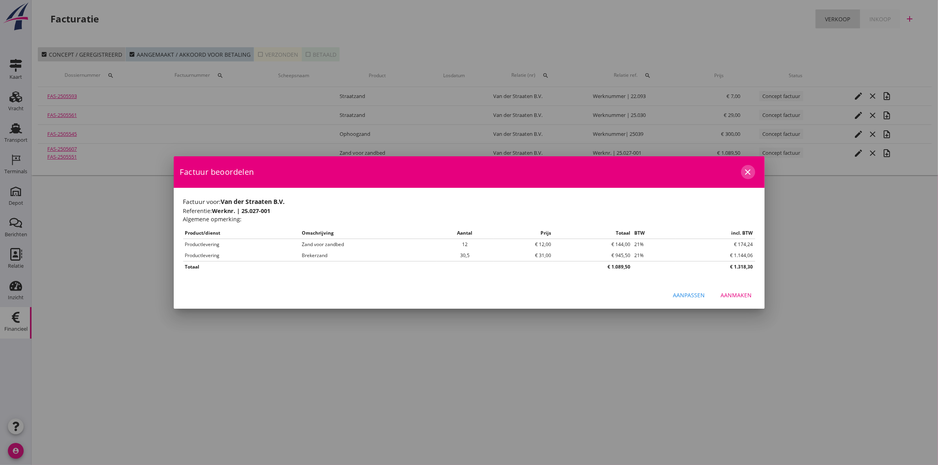
click at [747, 168] on icon "close" at bounding box center [747, 171] width 9 height 9
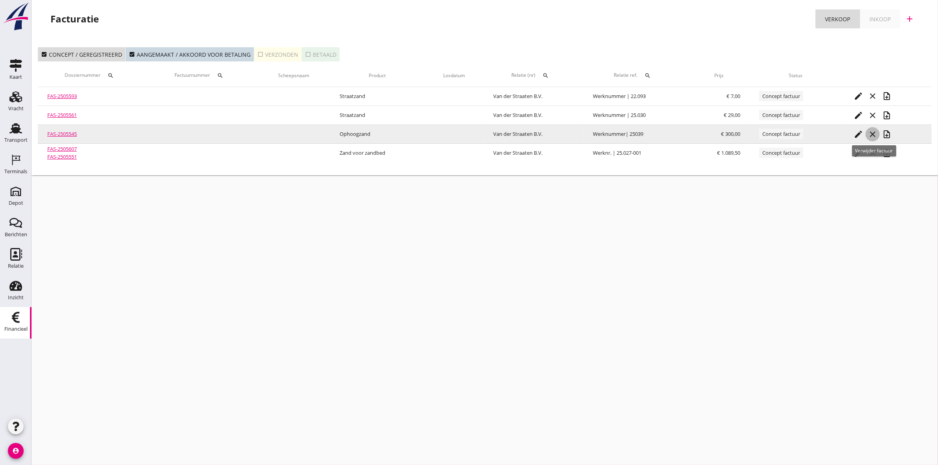
click at [873, 137] on icon "close" at bounding box center [872, 134] width 9 height 9
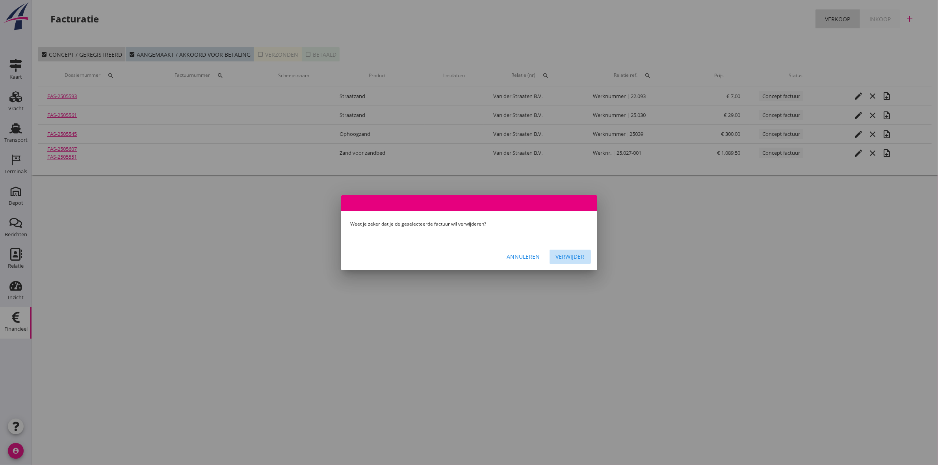
click at [570, 258] on div "Verwijder" at bounding box center [570, 257] width 29 height 8
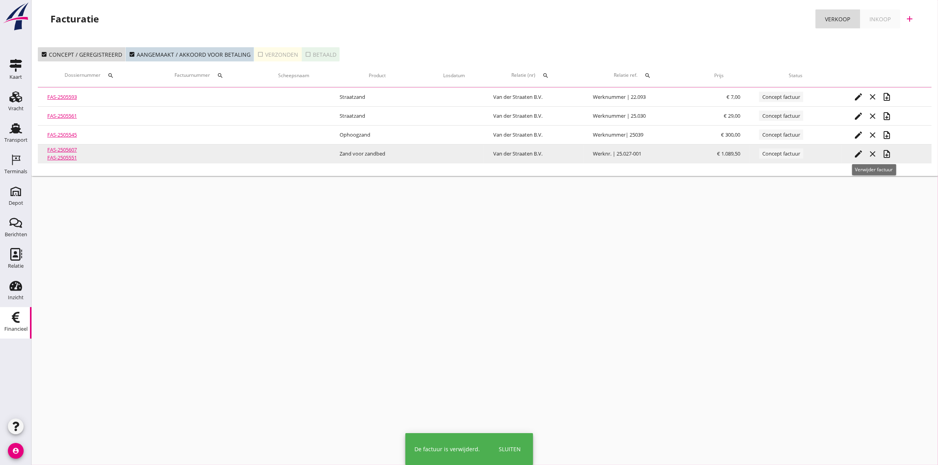
click at [873, 153] on icon "close" at bounding box center [872, 153] width 9 height 9
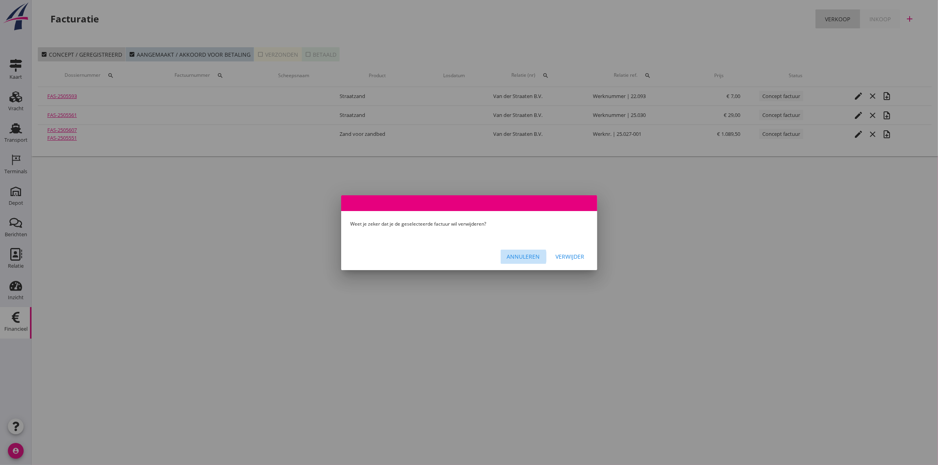
click at [533, 253] on div "Annuleren" at bounding box center [523, 257] width 33 height 8
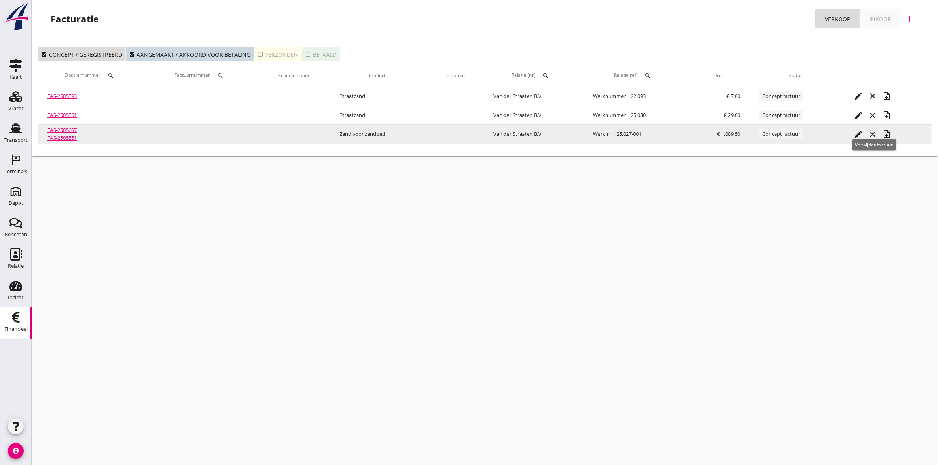
click at [873, 133] on icon "close" at bounding box center [872, 134] width 9 height 9
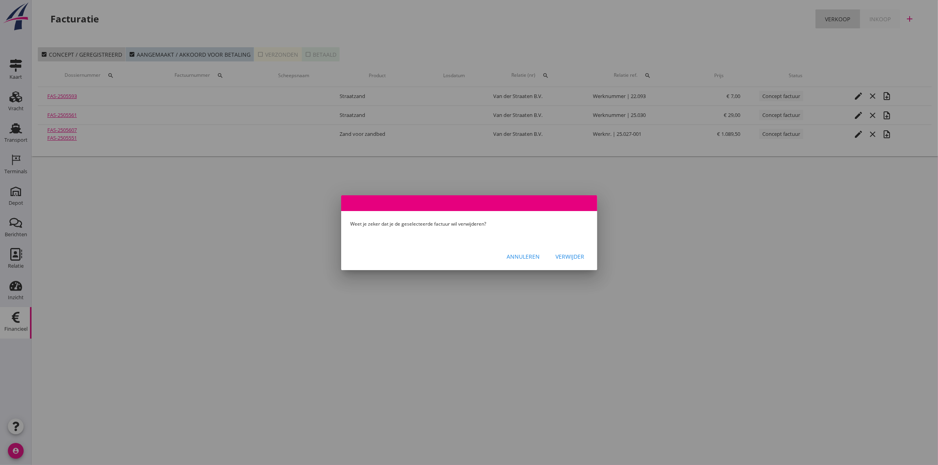
click at [575, 250] on button "Verwijder" at bounding box center [570, 257] width 41 height 14
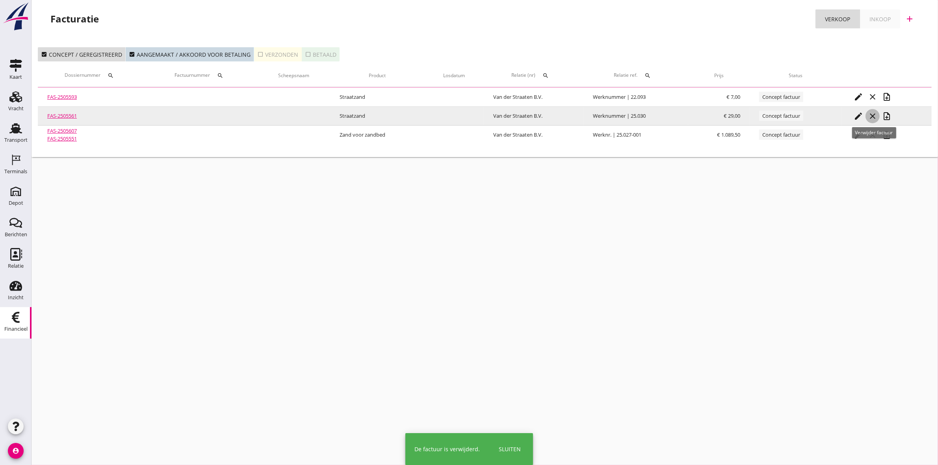
click at [876, 115] on icon "close" at bounding box center [872, 115] width 9 height 9
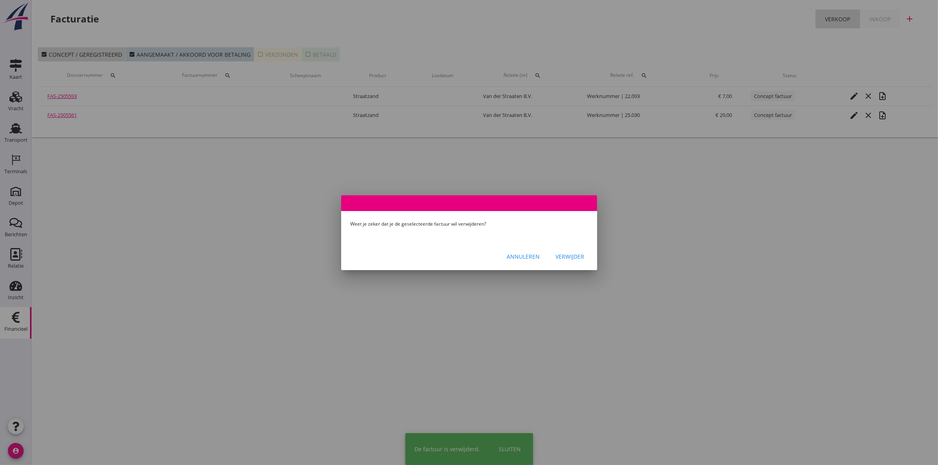
click at [589, 255] on button "Verwijder" at bounding box center [570, 257] width 41 height 14
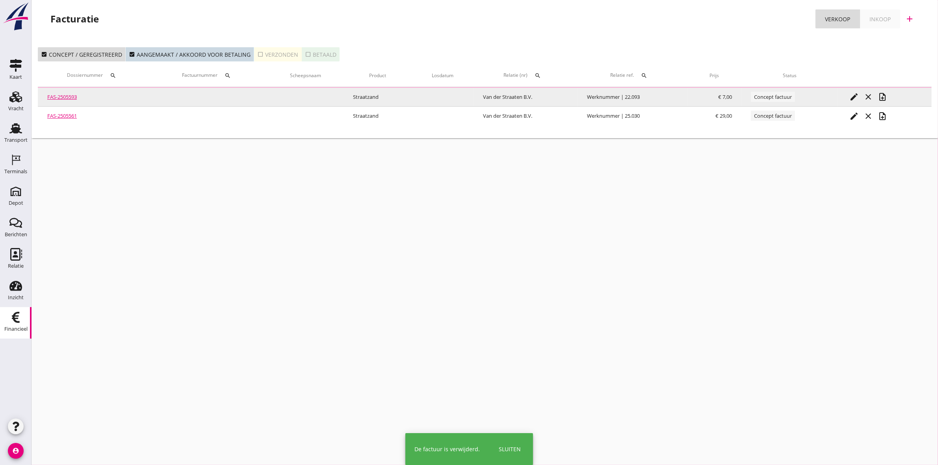
click at [867, 93] on icon "close" at bounding box center [868, 96] width 9 height 9
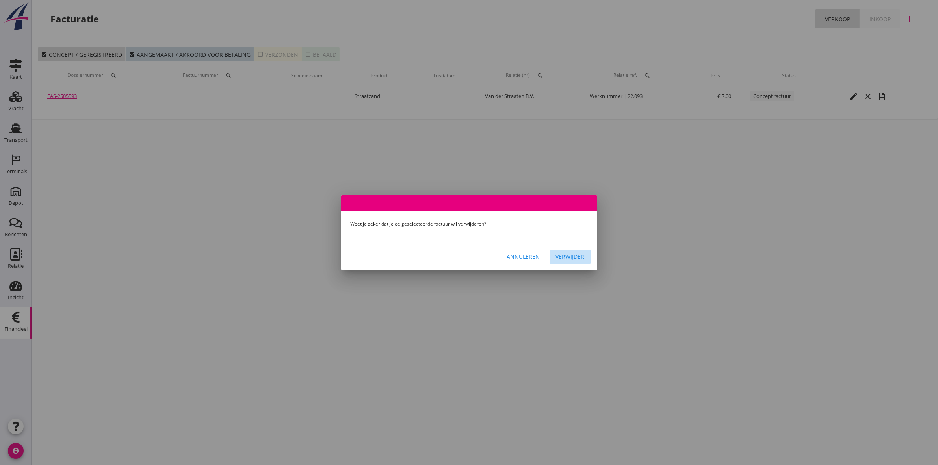
click at [568, 257] on div "Verwijder" at bounding box center [570, 257] width 29 height 8
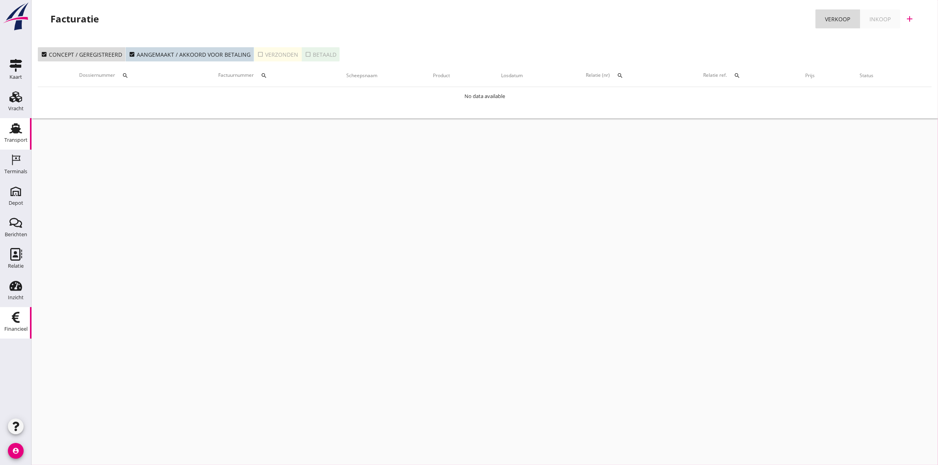
click at [12, 135] on div "Transport" at bounding box center [15, 140] width 23 height 11
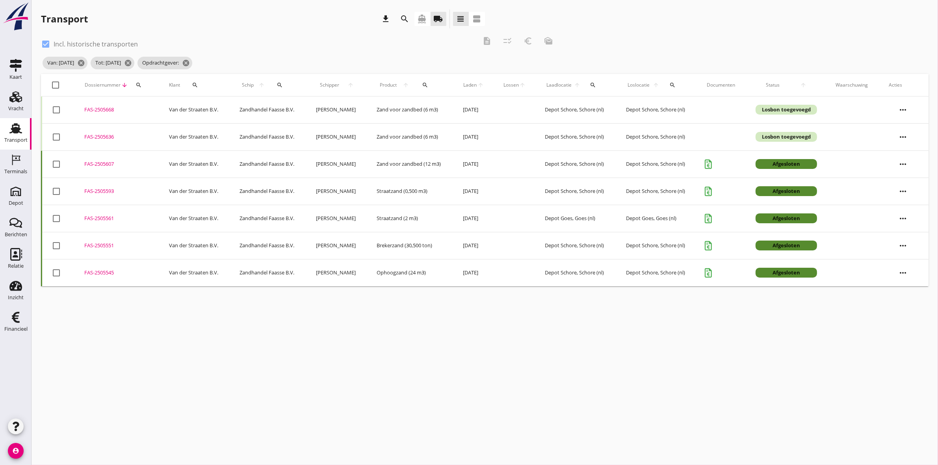
click at [109, 165] on div "FAS-2505607" at bounding box center [117, 164] width 66 height 8
click at [108, 182] on td "FAS-2505593 upload_file Drop hier uw bestand om het aan het dossier toe te voeg…" at bounding box center [117, 191] width 85 height 27
click at [107, 221] on div "FAS-2505561" at bounding box center [117, 219] width 66 height 8
click at [111, 247] on div "FAS-2505551" at bounding box center [117, 246] width 66 height 8
click at [106, 282] on td "FAS-2505545 upload_file Drop hier uw bestand om het aan het dossier toe te voeg…" at bounding box center [117, 272] width 85 height 27
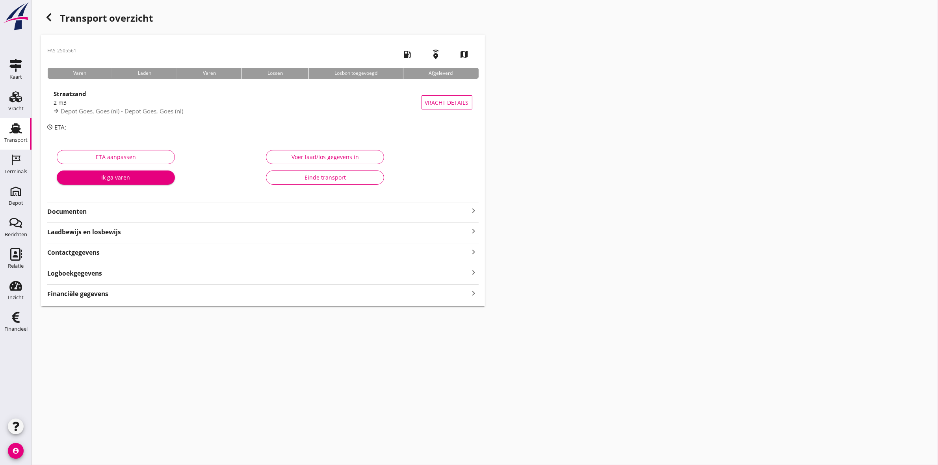
click at [103, 209] on strong "Documenten" at bounding box center [258, 211] width 422 height 9
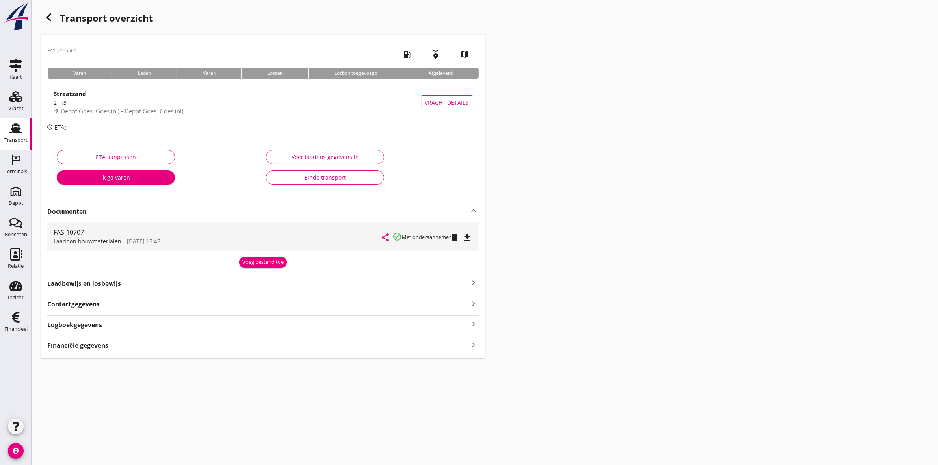
click at [468, 238] on icon "file_download" at bounding box center [467, 237] width 9 height 9
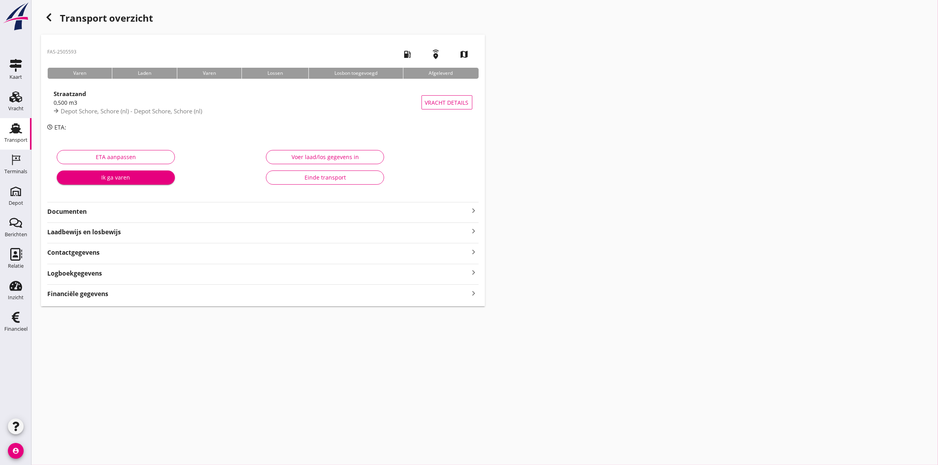
click at [78, 214] on strong "Documenten" at bounding box center [258, 211] width 422 height 9
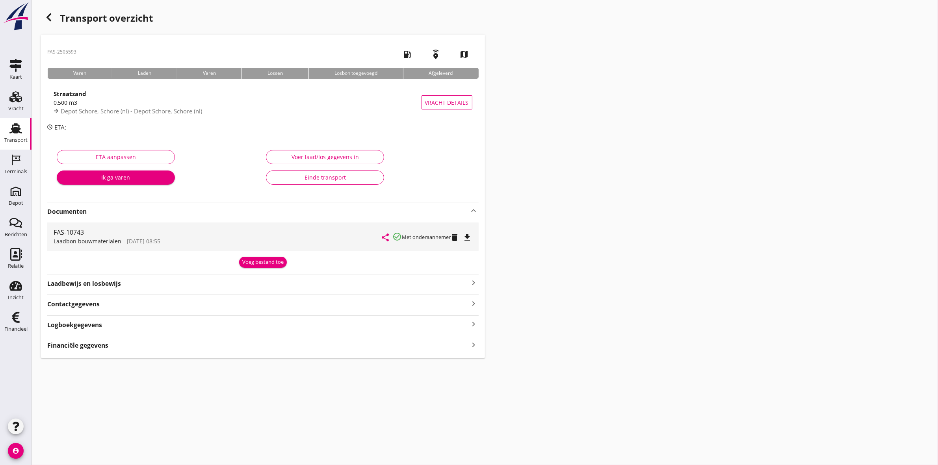
click at [52, 16] on icon "button" at bounding box center [48, 17] width 9 height 9
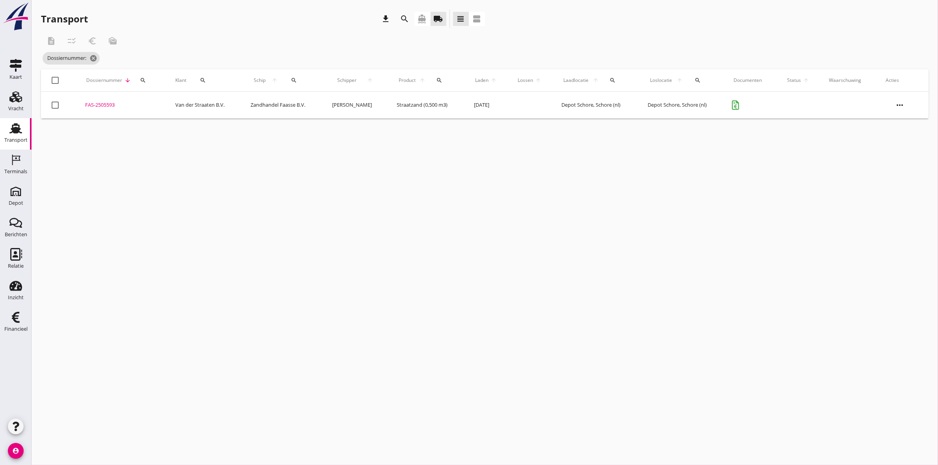
click at [56, 105] on div at bounding box center [54, 104] width 13 height 13
checkbox input "true"
click at [95, 42] on icon "euro_symbol" at bounding box center [91, 40] width 9 height 9
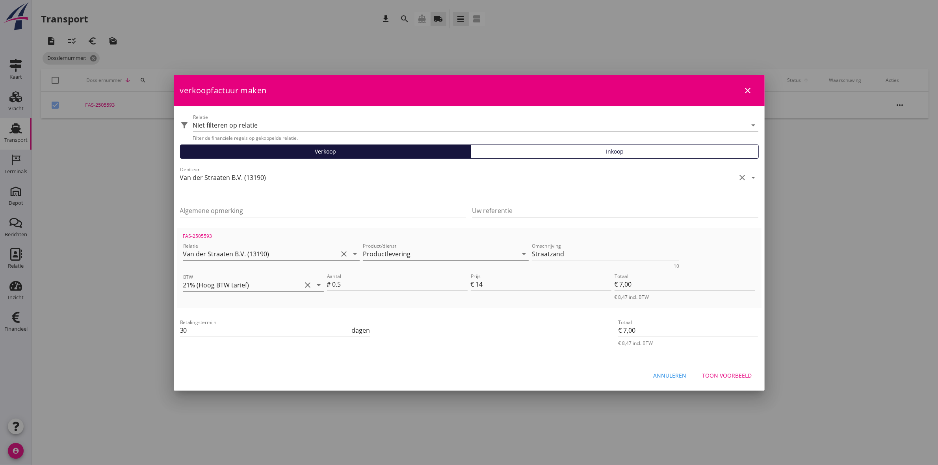
click at [526, 209] on input "Uw referentie" at bounding box center [615, 210] width 286 height 13
type input "Werknummer | 22.093"
click at [586, 238] on div "FAS-2505593" at bounding box center [469, 236] width 575 height 7
click at [747, 372] on div "Toon voorbeeld" at bounding box center [727, 375] width 50 height 8
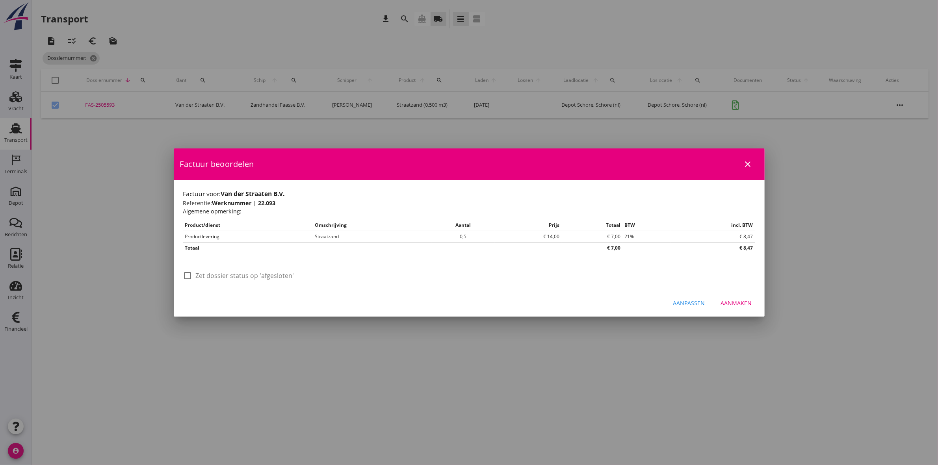
click at [190, 274] on div at bounding box center [187, 275] width 13 height 13
checkbox input "true"
click at [728, 305] on div "Aanmaken" at bounding box center [736, 303] width 31 height 8
checkbox input "false"
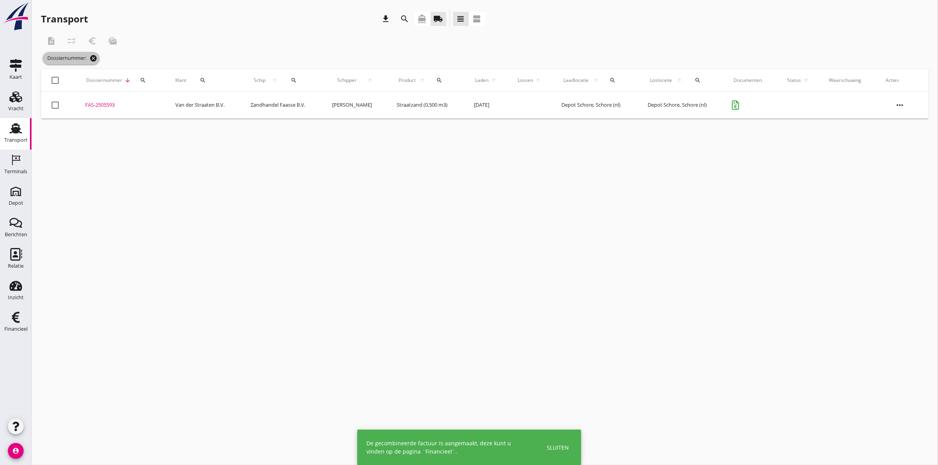
click at [93, 59] on icon "cancel" at bounding box center [93, 58] width 8 height 8
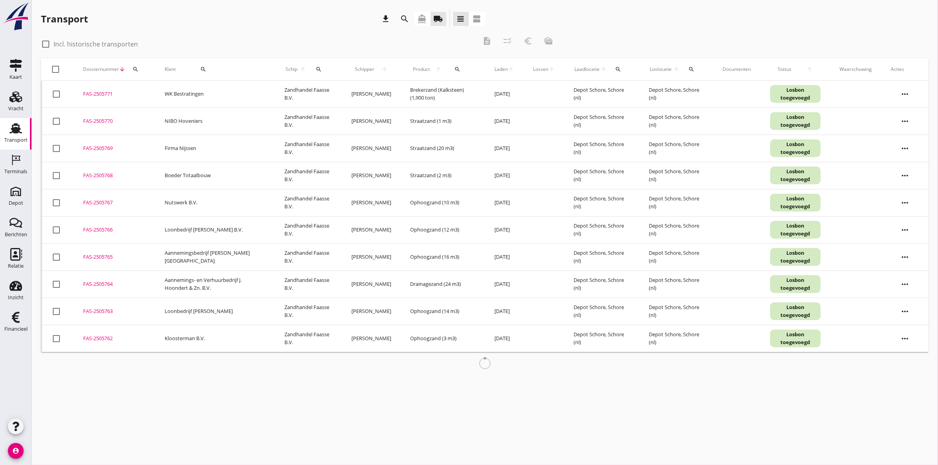
click at [407, 19] on icon "search" at bounding box center [404, 18] width 9 height 9
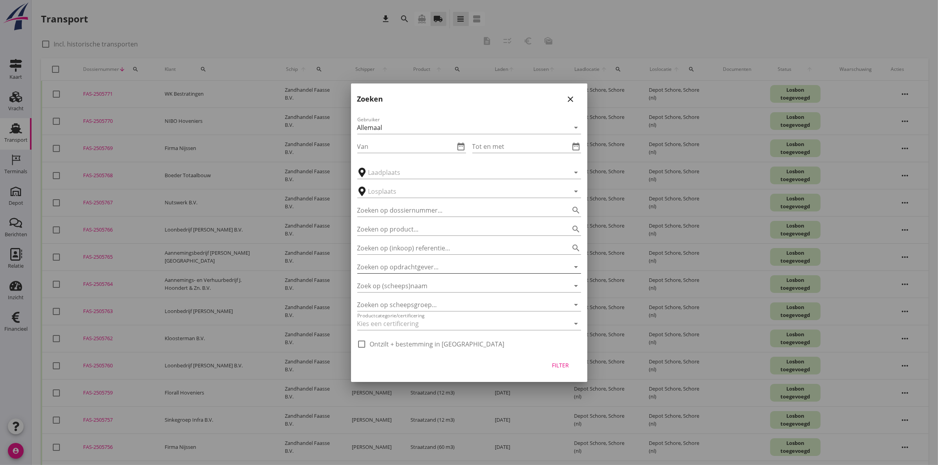
click at [408, 263] on input "Zoeken op opdrachtgever..." at bounding box center [458, 267] width 202 height 13
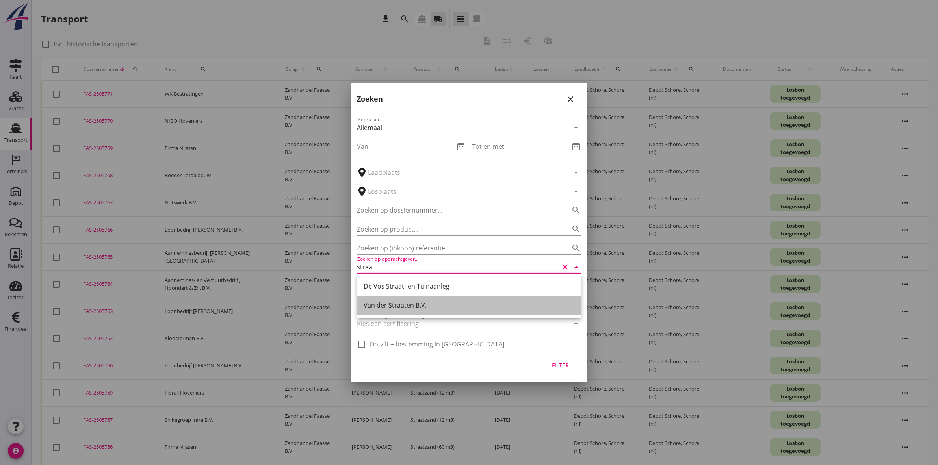
click at [408, 308] on div "Van der Straaten B.V." at bounding box center [469, 305] width 211 height 9
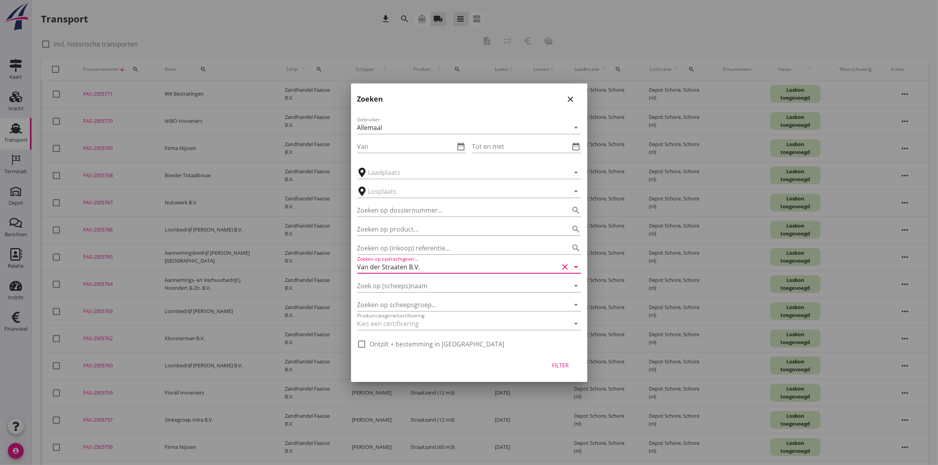
type input "Van der Straaten B.V."
click at [554, 361] on div "Filter" at bounding box center [561, 365] width 22 height 8
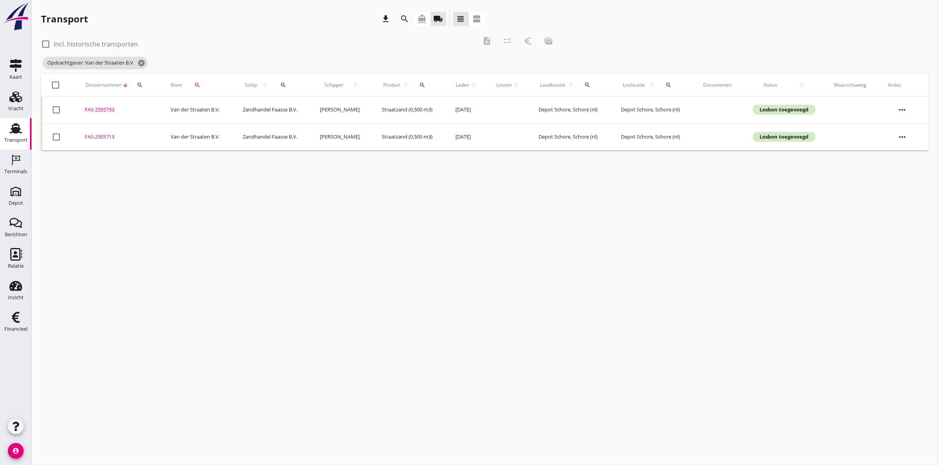
click at [45, 43] on div at bounding box center [45, 43] width 13 height 13
checkbox input "true"
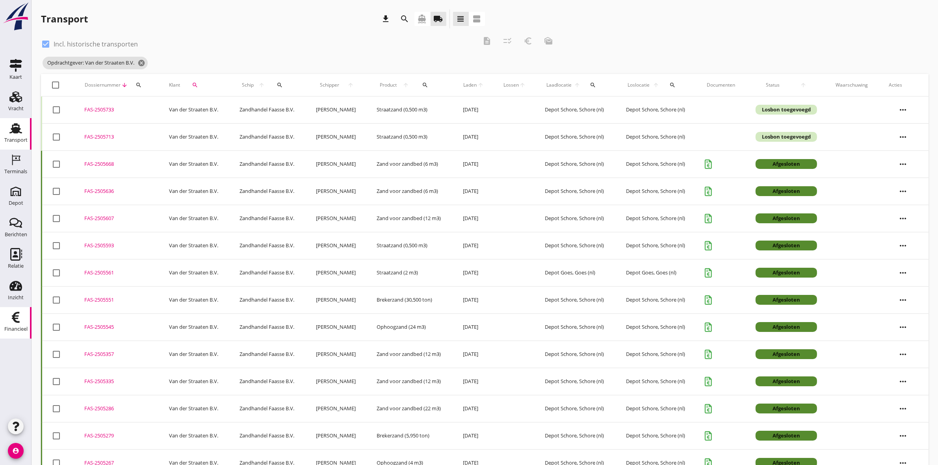
click at [21, 320] on icon "Financieel" at bounding box center [15, 317] width 13 height 13
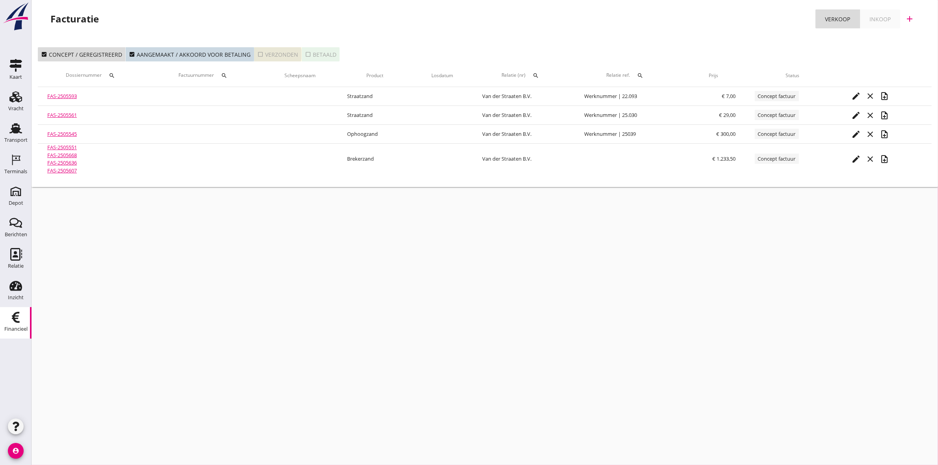
click at [293, 50] on div "check_box_outline_blank Verzonden" at bounding box center [277, 54] width 41 height 8
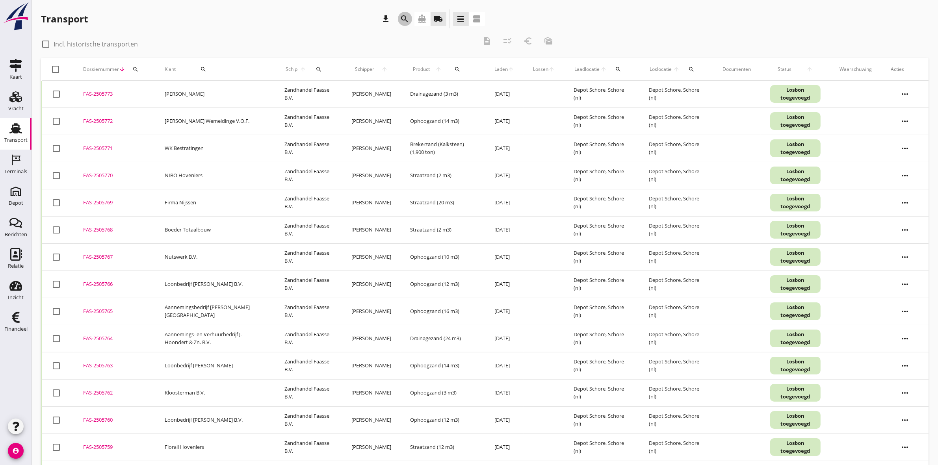
click at [404, 13] on button "search" at bounding box center [405, 19] width 14 height 14
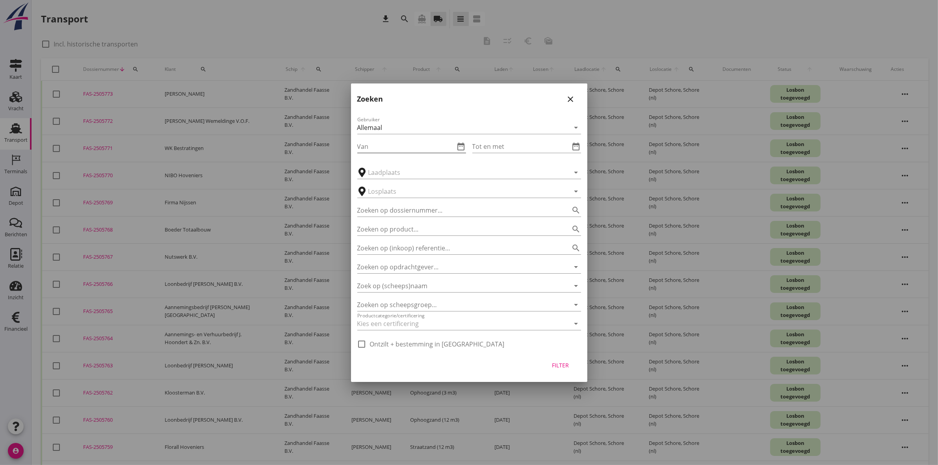
click at [462, 145] on icon "date_range" at bounding box center [461, 146] width 9 height 9
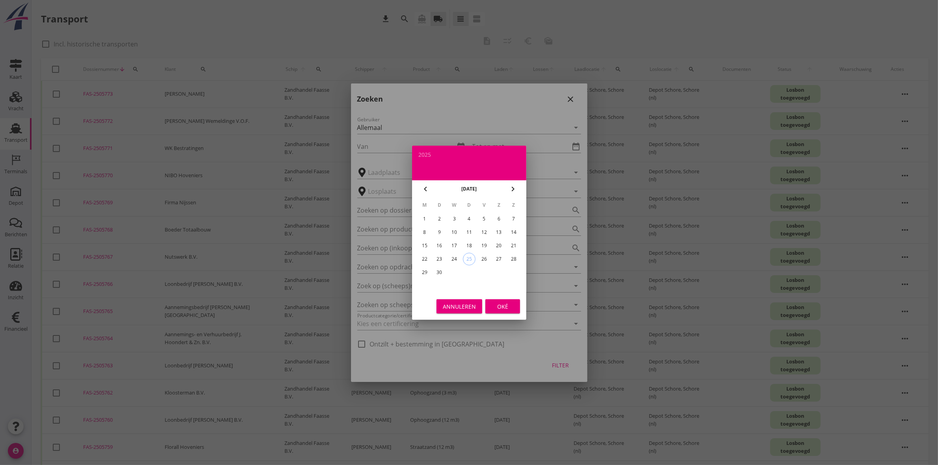
click at [425, 243] on div "15" at bounding box center [424, 246] width 13 height 13
type input "[DATE]"
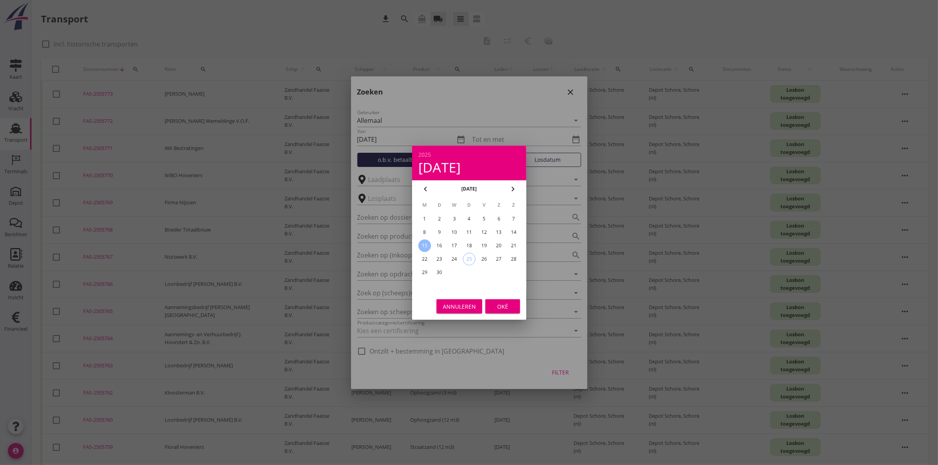
click at [514, 302] on button "Oké" at bounding box center [502, 306] width 35 height 14
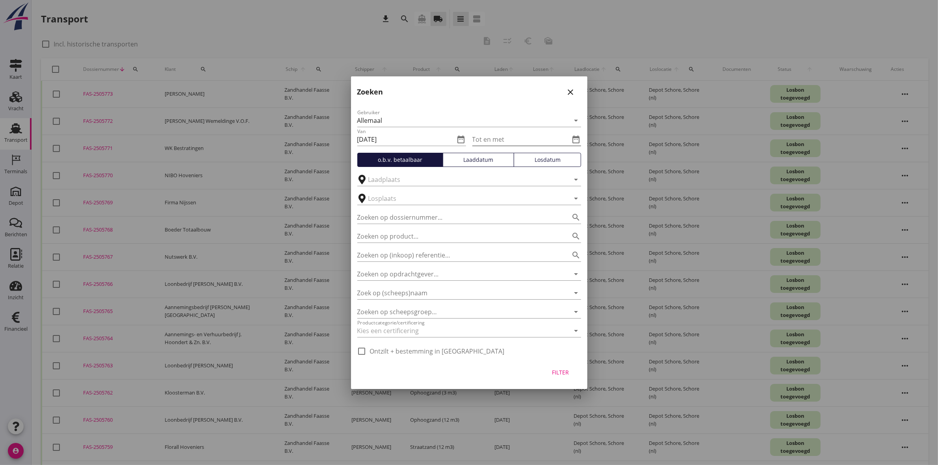
click at [577, 136] on icon "date_range" at bounding box center [576, 139] width 9 height 9
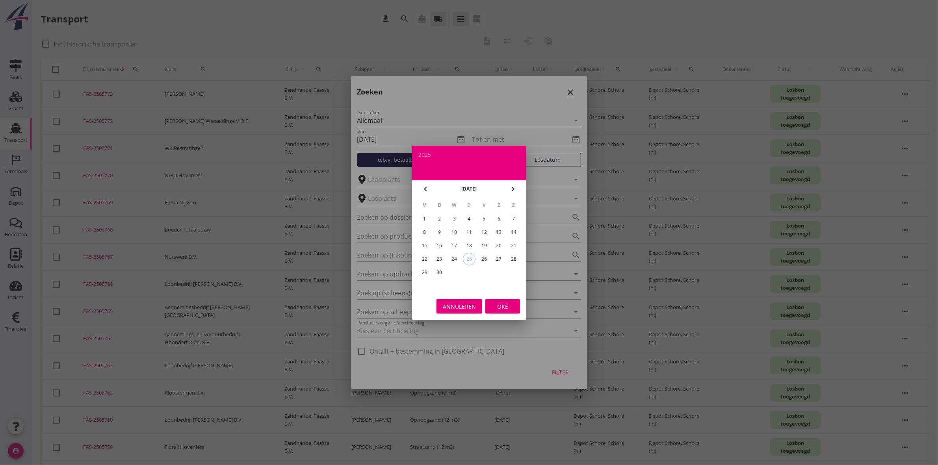
click at [486, 240] on div "19" at bounding box center [483, 246] width 13 height 13
type input "[DATE]"
click at [504, 310] on div "Oké" at bounding box center [503, 306] width 22 height 8
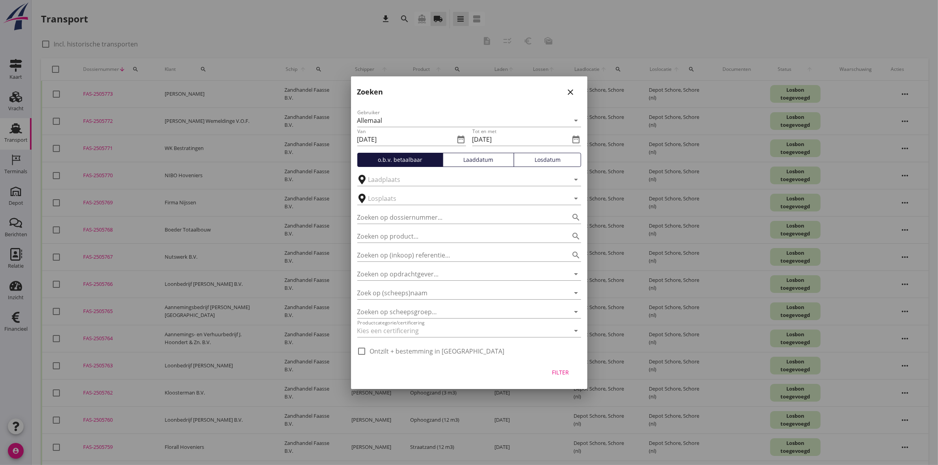
click at [564, 371] on div "Filter" at bounding box center [561, 372] width 22 height 8
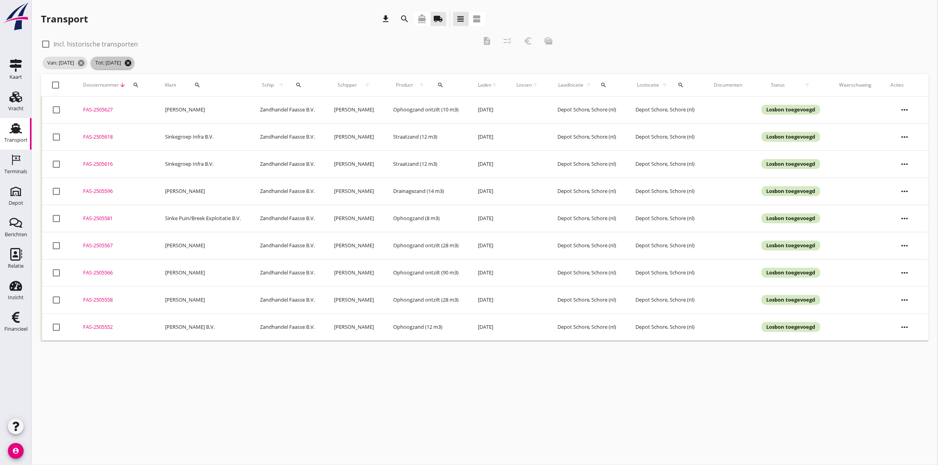
click at [132, 60] on icon "cancel" at bounding box center [128, 63] width 8 height 8
click at [85, 60] on icon "cancel" at bounding box center [81, 63] width 8 height 8
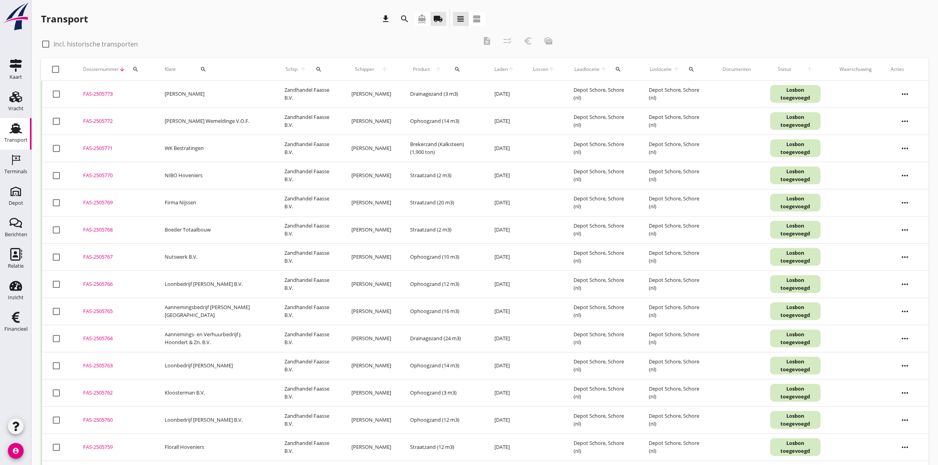
click at [139, 62] on div "Dossiernummer arrow_downward search" at bounding box center [114, 69] width 63 height 19
click at [136, 70] on icon "search" at bounding box center [135, 69] width 6 height 6
paste input "2505522"
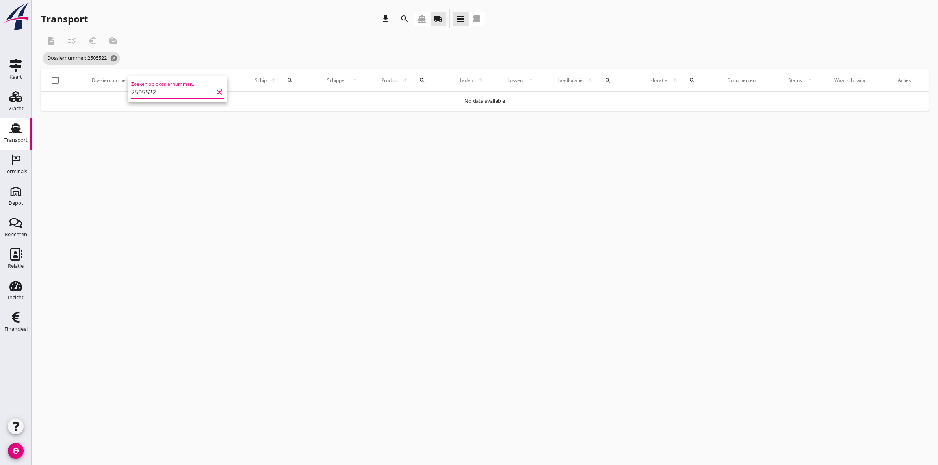
type input "2505522"
click at [199, 34] on div "description checklist_rtl euro_symbol mark_as_unread" at bounding box center [300, 41] width 518 height 19
click at [420, 18] on icon "directions_boat" at bounding box center [422, 18] width 9 height 9
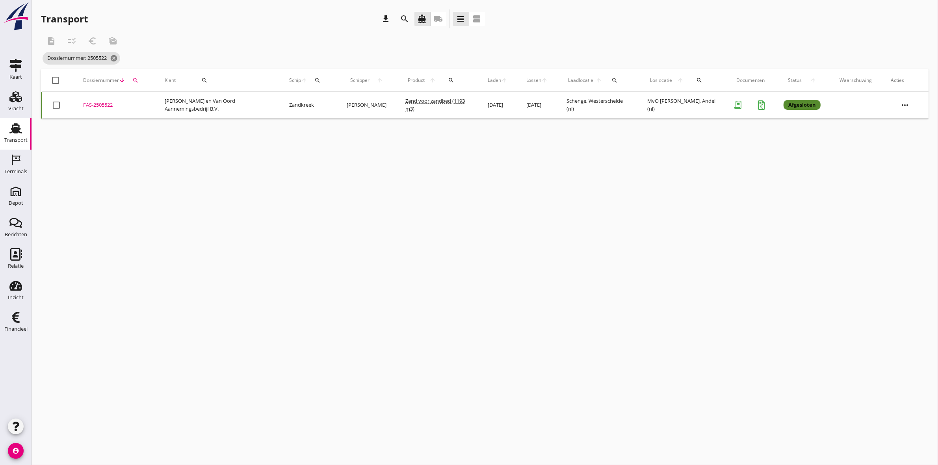
click at [97, 103] on div "FAS-2505522" at bounding box center [114, 105] width 63 height 8
